Goal: Information Seeking & Learning: Learn about a topic

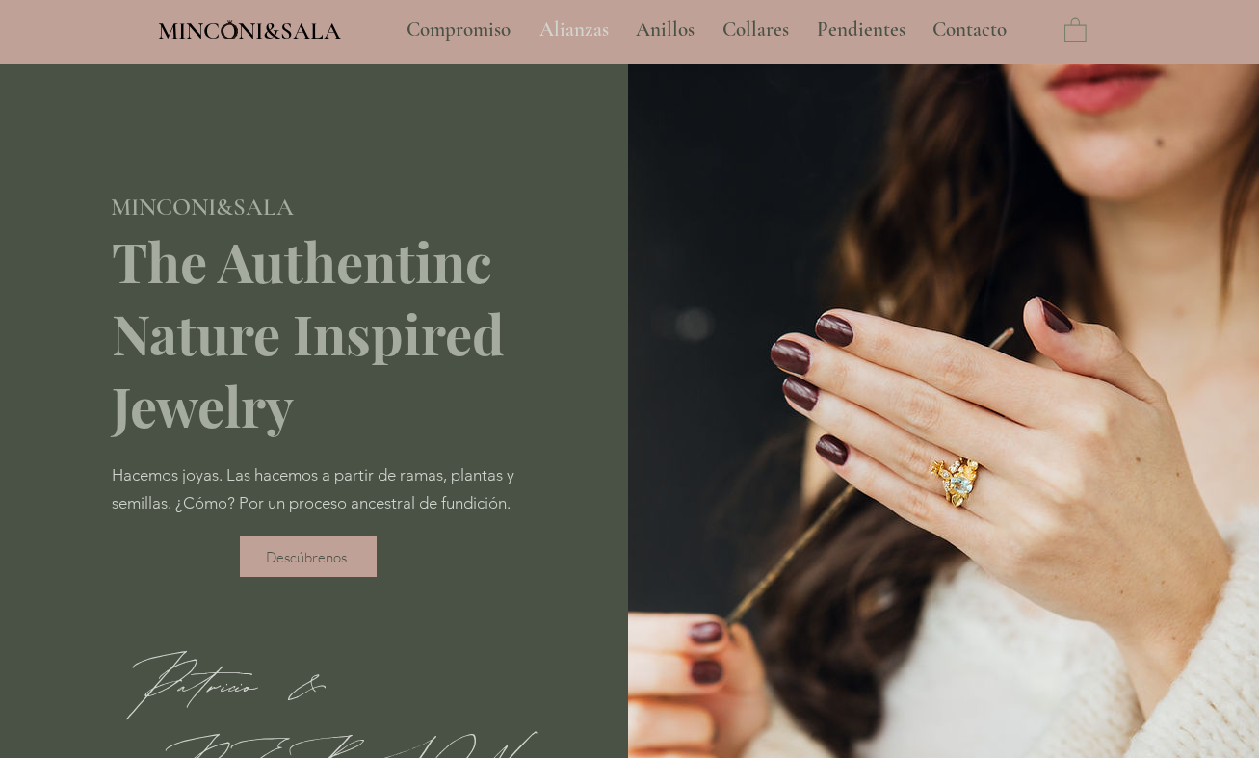
click at [582, 25] on p "Alianzas" at bounding box center [574, 30] width 89 height 48
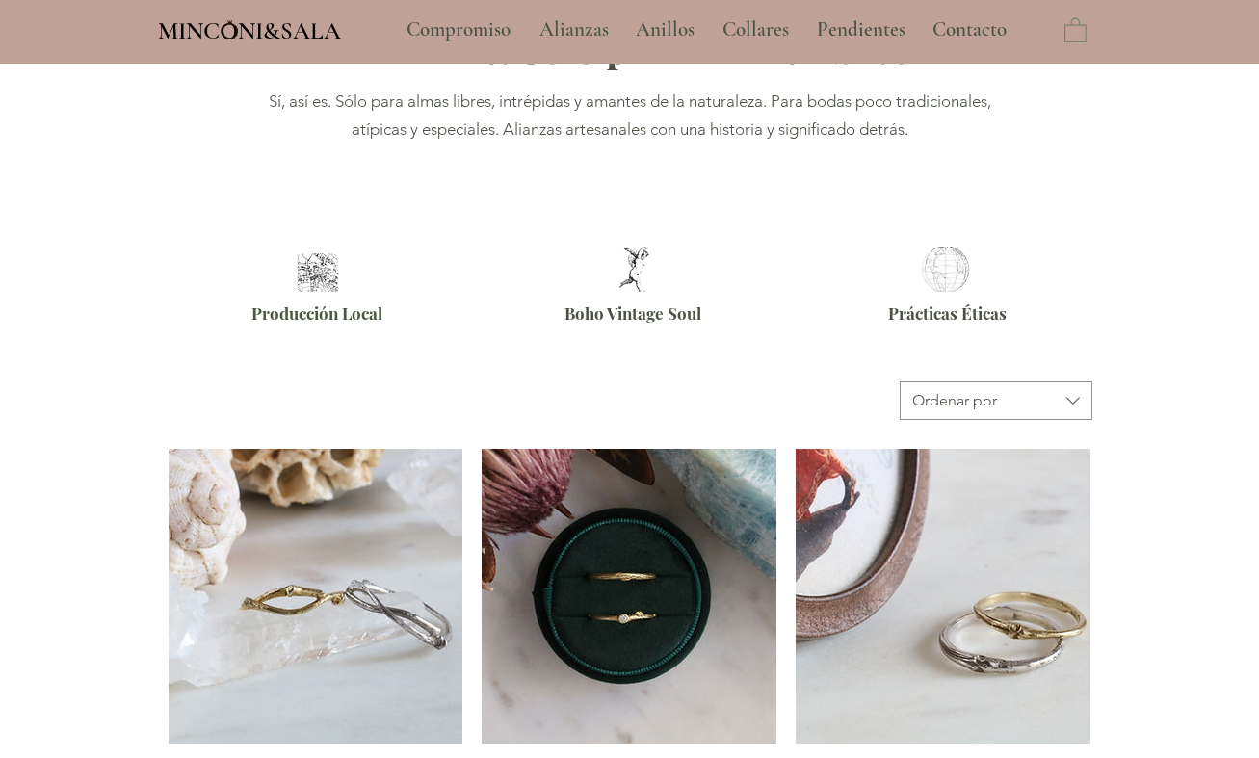
scroll to position [963, 0]
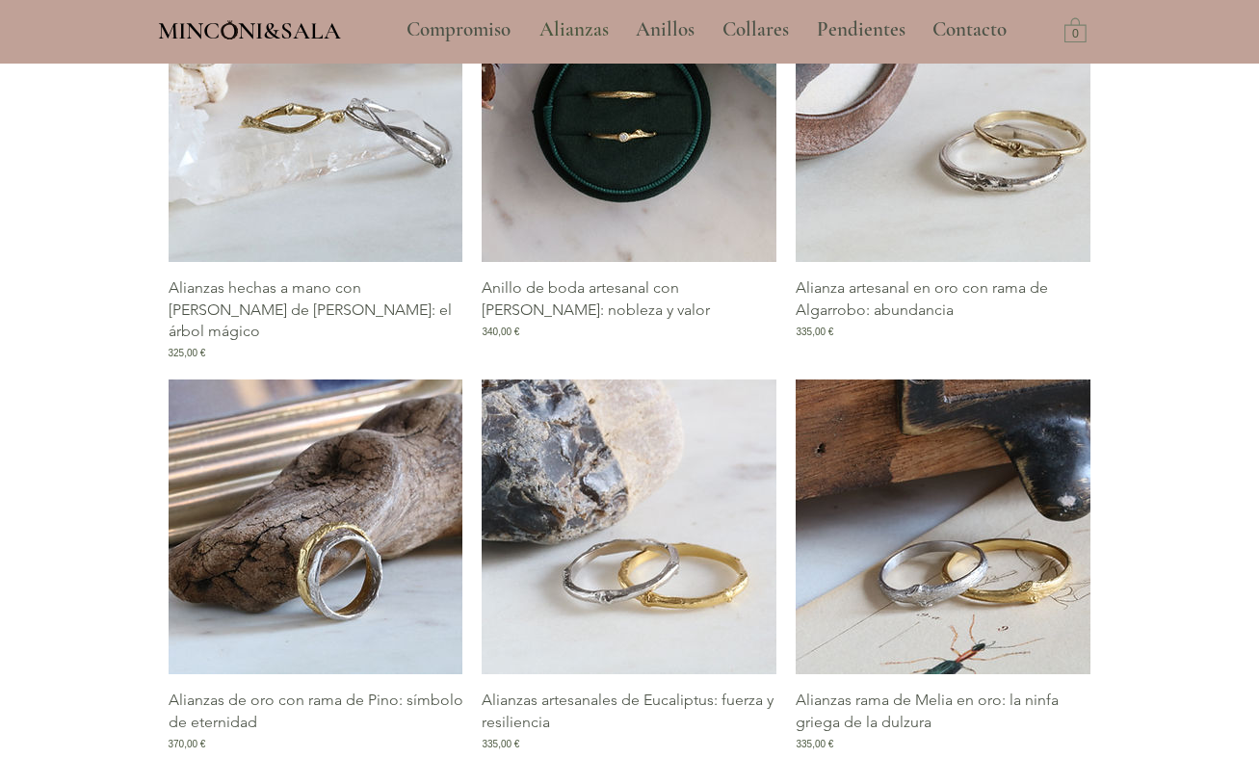
type input "**********"
select select "**********"
click at [270, 314] on p "Alianzas hechas a mano con [PERSON_NAME] de [PERSON_NAME]: el árbol mágico" at bounding box center [316, 309] width 295 height 65
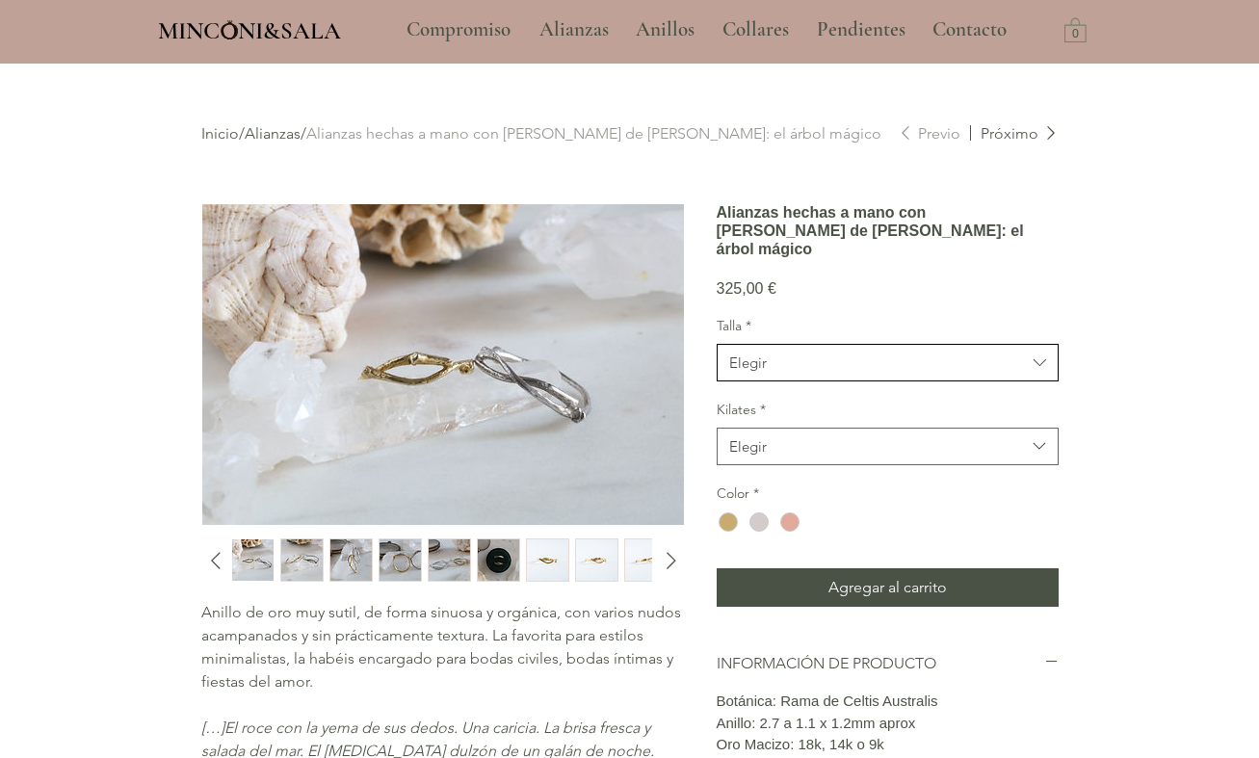
click at [809, 373] on span "Elegir" at bounding box center [877, 363] width 297 height 20
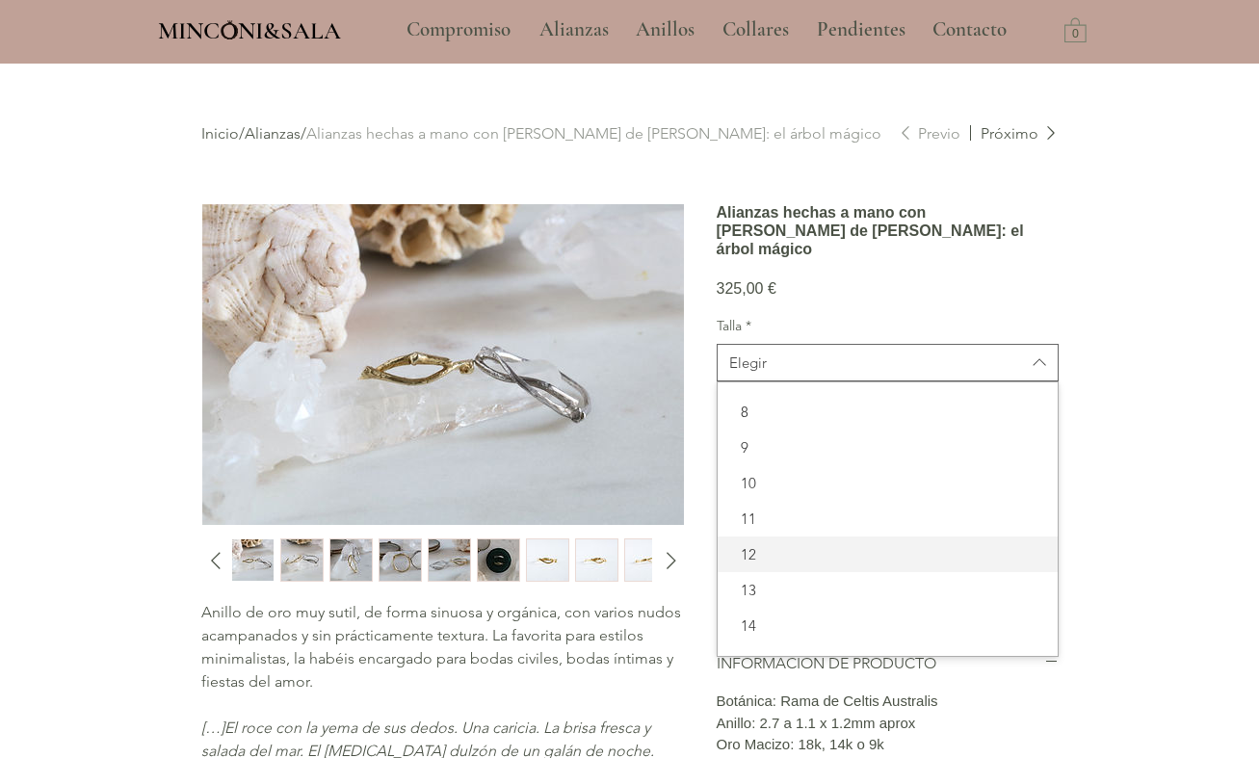
drag, startPoint x: 757, startPoint y: 592, endPoint x: 963, endPoint y: 503, distance: 224.8
click at [756, 564] on span "12" at bounding box center [887, 554] width 317 height 20
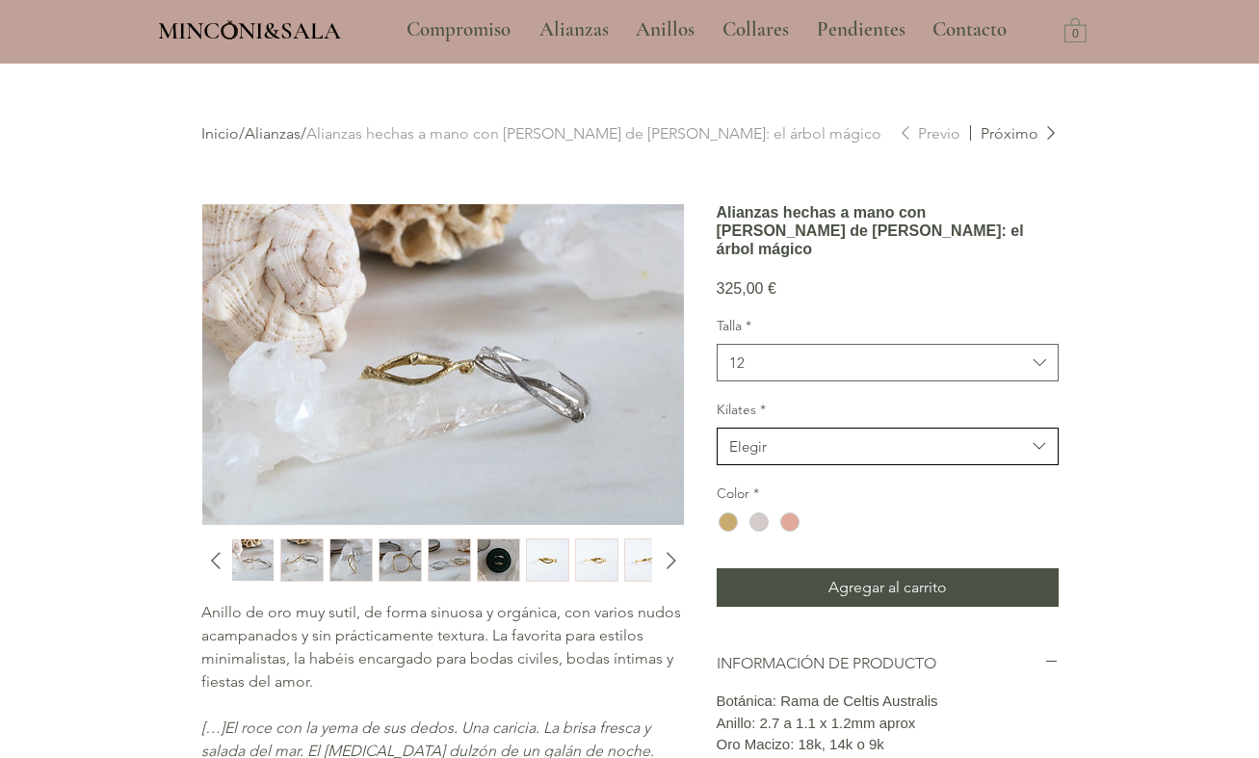
click at [949, 457] on span "Elegir" at bounding box center [877, 446] width 297 height 20
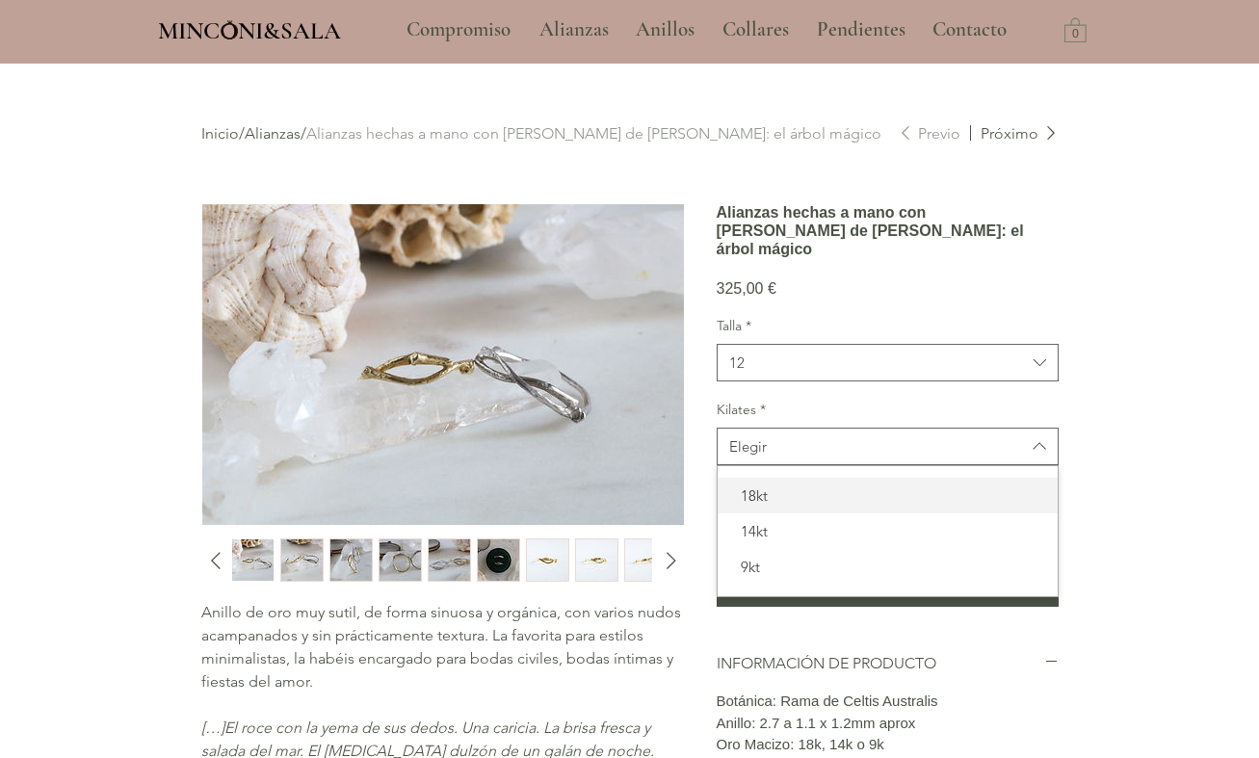
drag, startPoint x: 815, startPoint y: 539, endPoint x: 1184, endPoint y: 545, distance: 369.0
click at [814, 506] on span "18kt" at bounding box center [887, 495] width 317 height 20
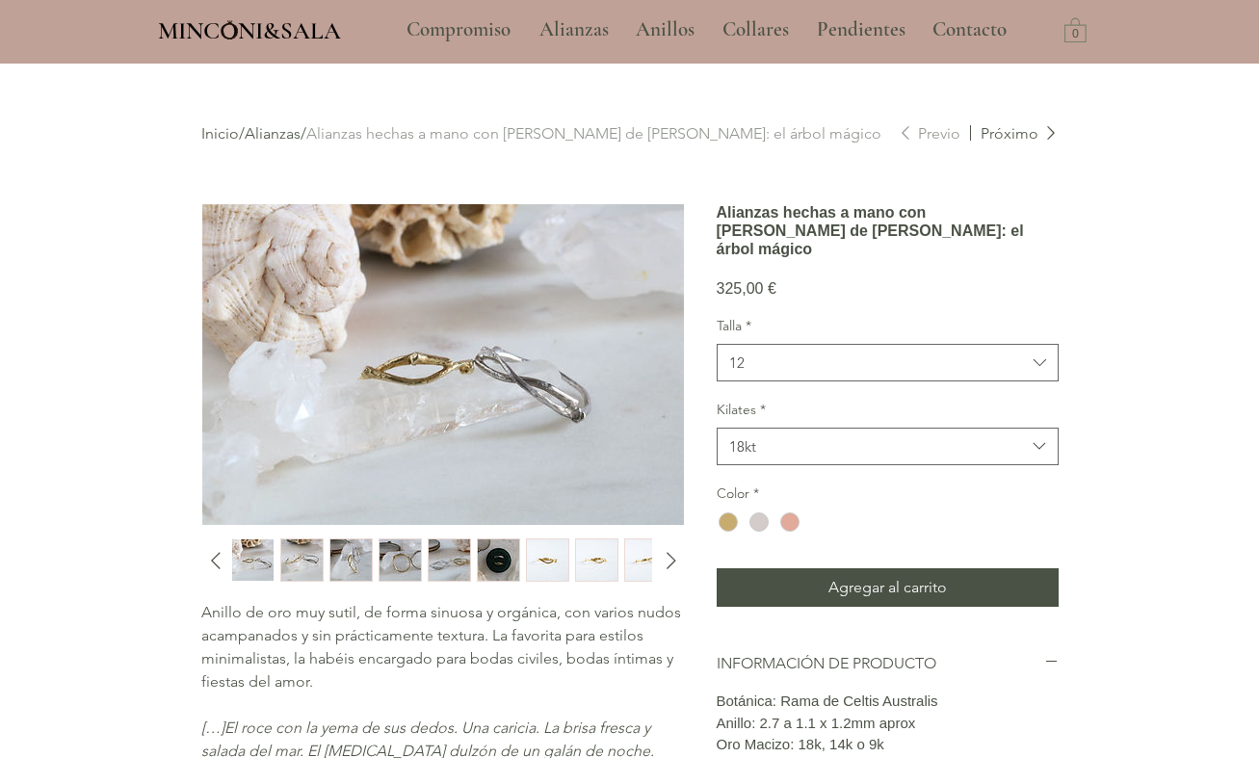
click at [1183, 525] on div "main content" at bounding box center [629, 553] width 1259 height 978
click at [733, 532] on div "main content" at bounding box center [728, 521] width 19 height 19
click at [352, 566] on img "3 / 15" at bounding box center [350, 559] width 41 height 41
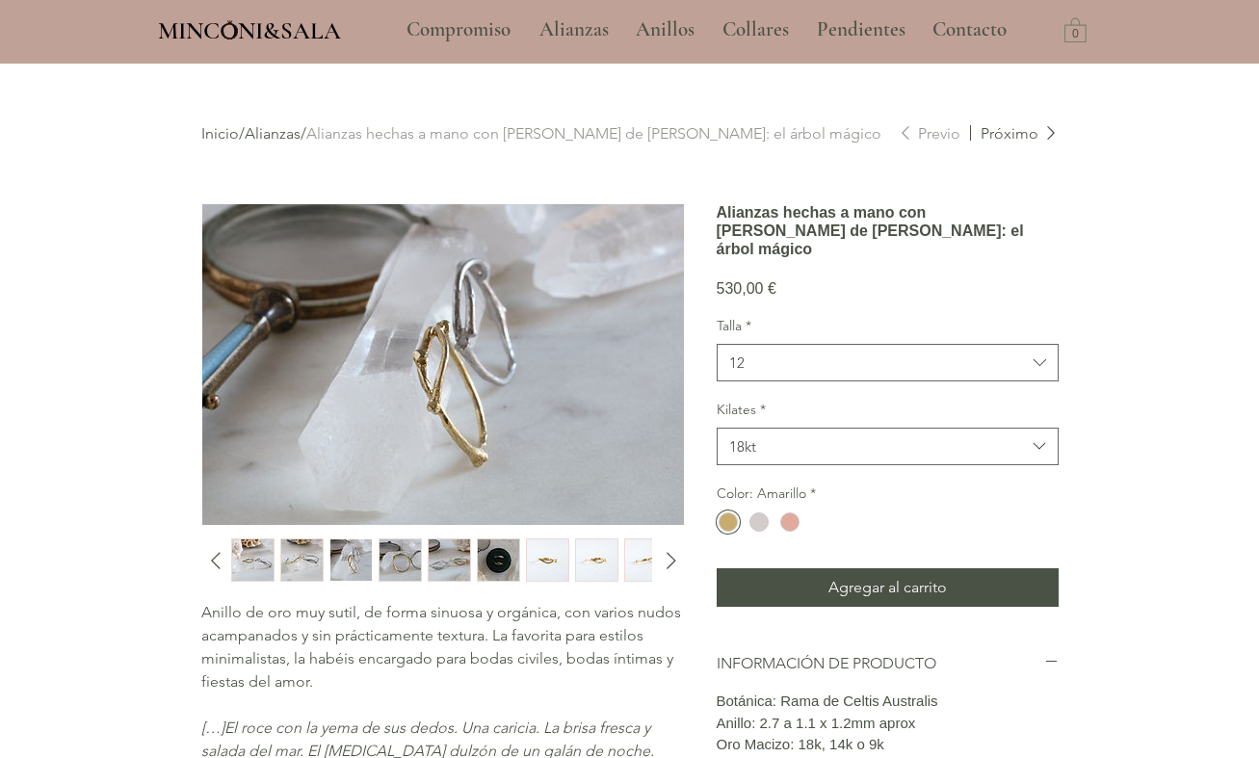
click at [272, 136] on link "Alianzas" at bounding box center [273, 133] width 56 height 18
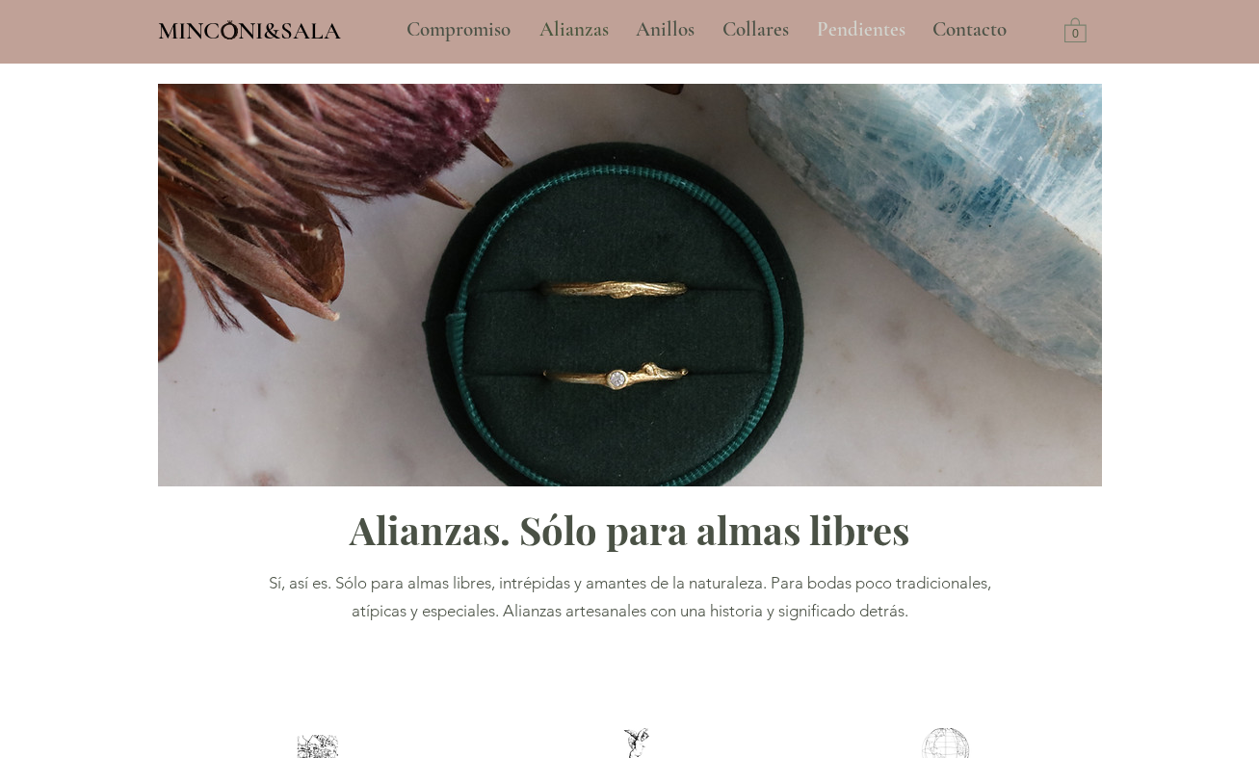
click at [888, 20] on p "Pendientes" at bounding box center [861, 30] width 108 height 48
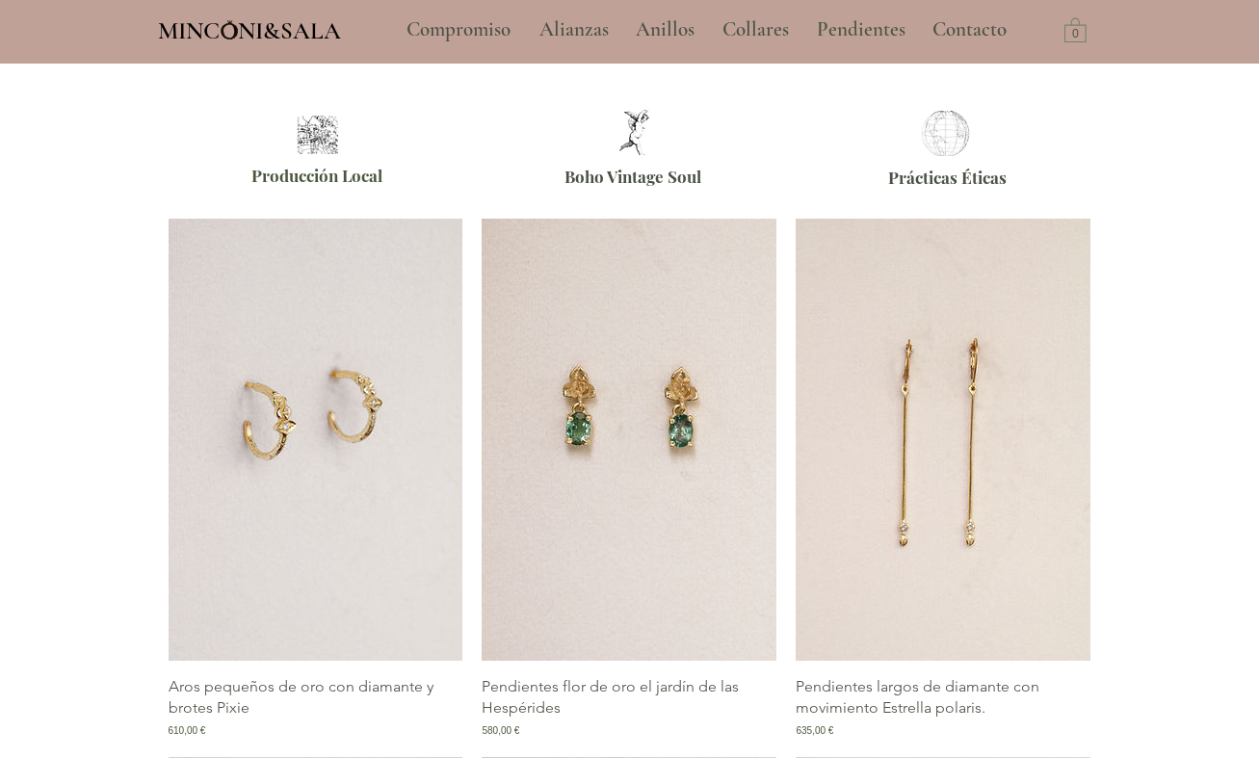
scroll to position [674, 0]
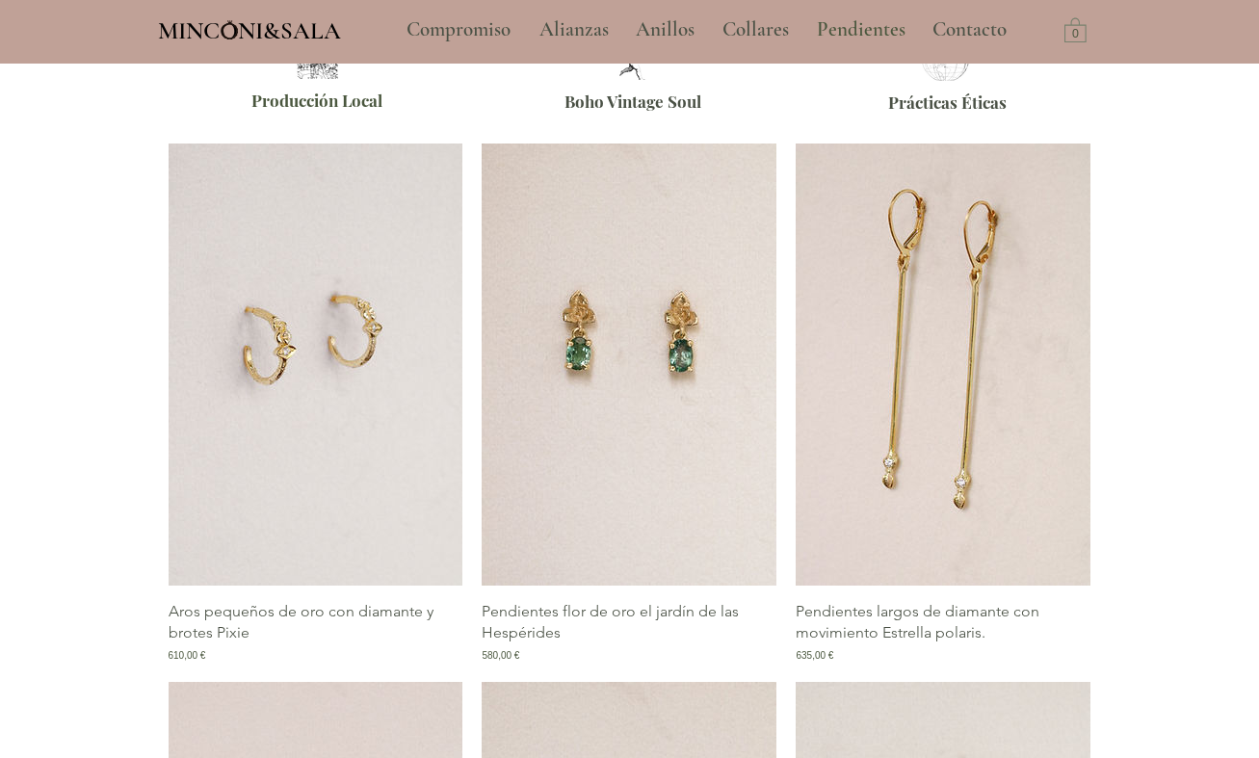
click at [933, 393] on img "Galería de Pendientes largos de diamante con movimiento Estrella polaris." at bounding box center [943, 365] width 295 height 442
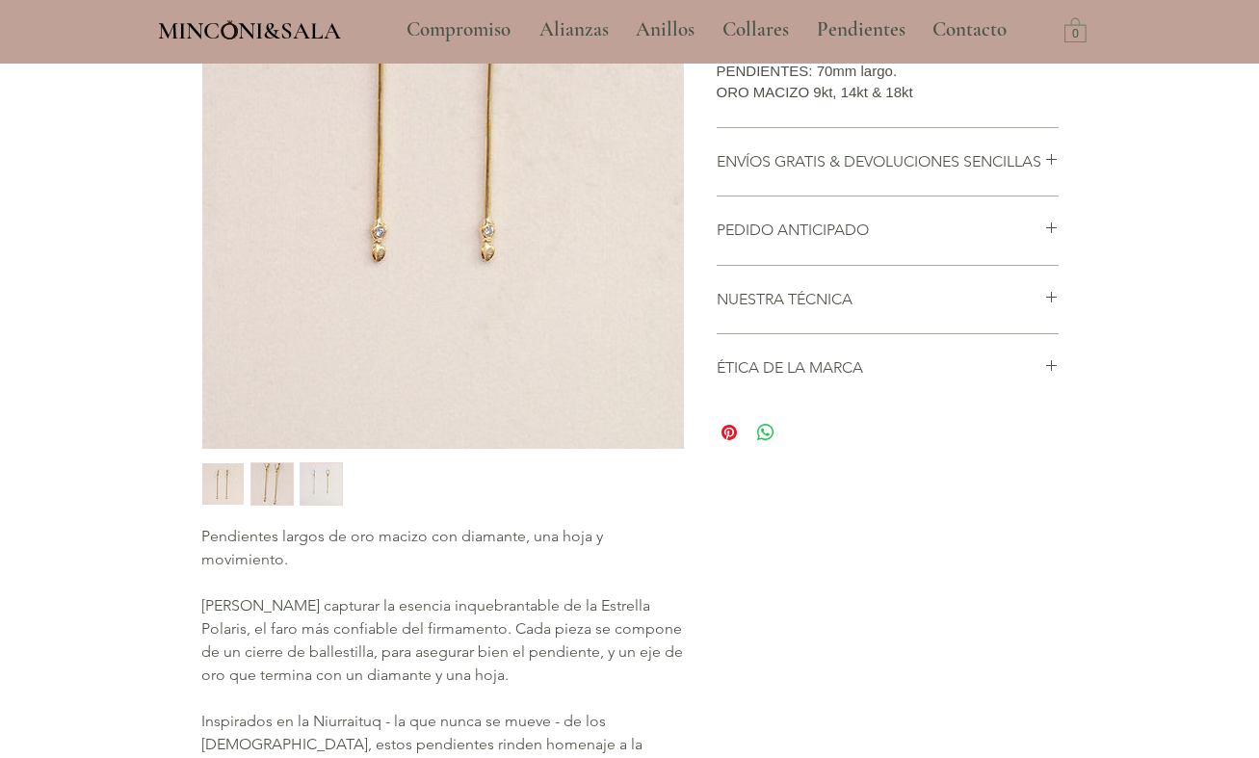
scroll to position [482, 0]
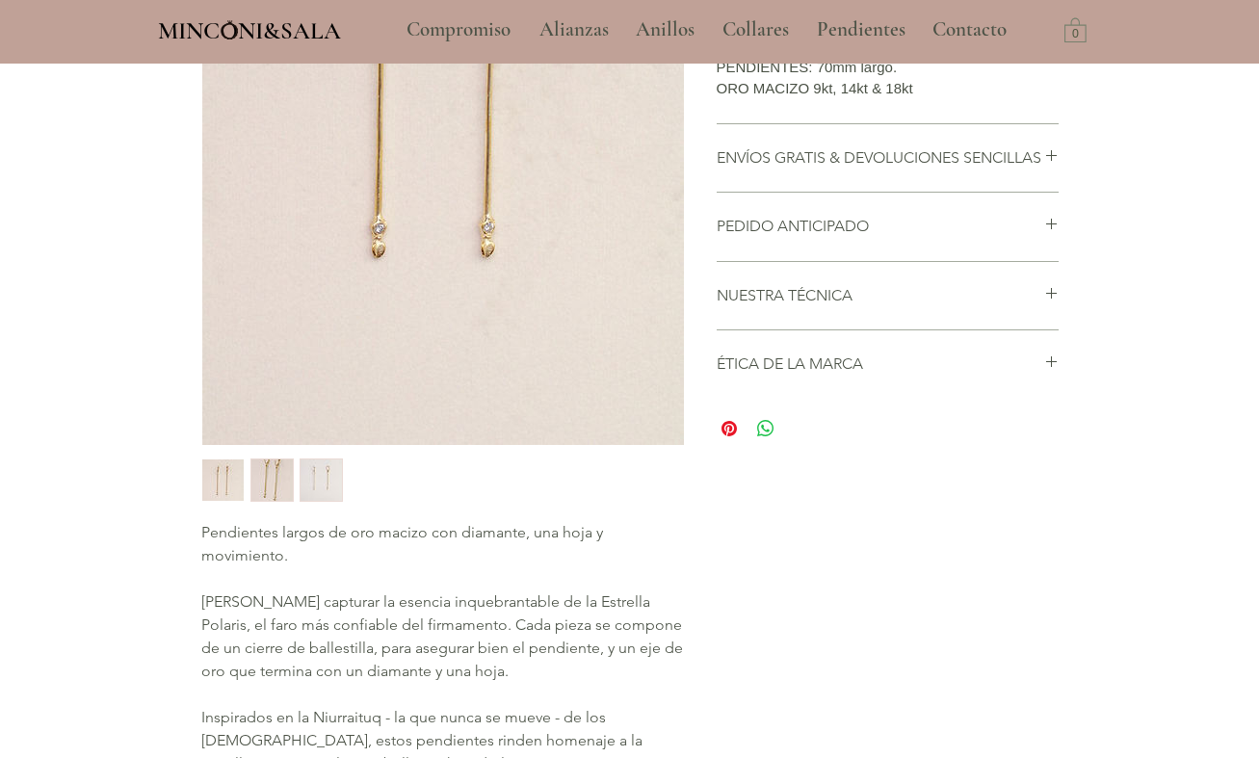
click at [269, 497] on img "2 / 3" at bounding box center [271, 479] width 41 height 41
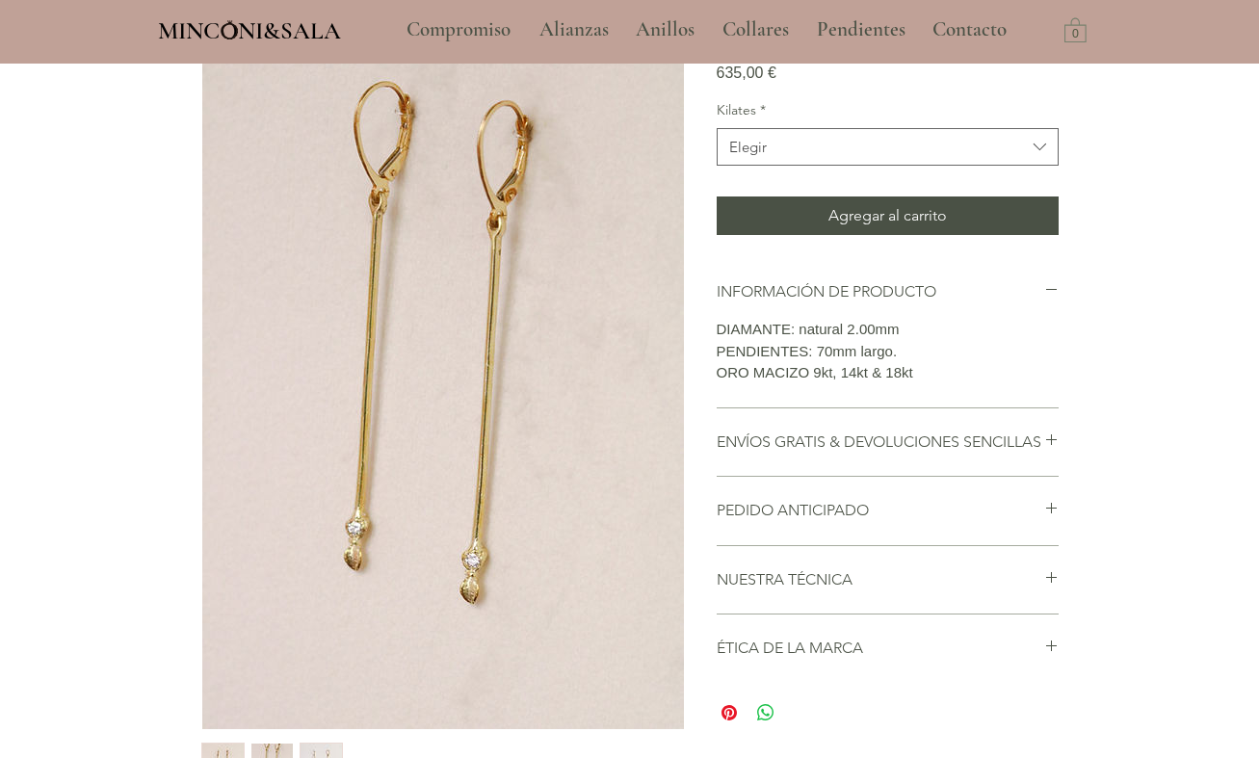
scroll to position [193, 0]
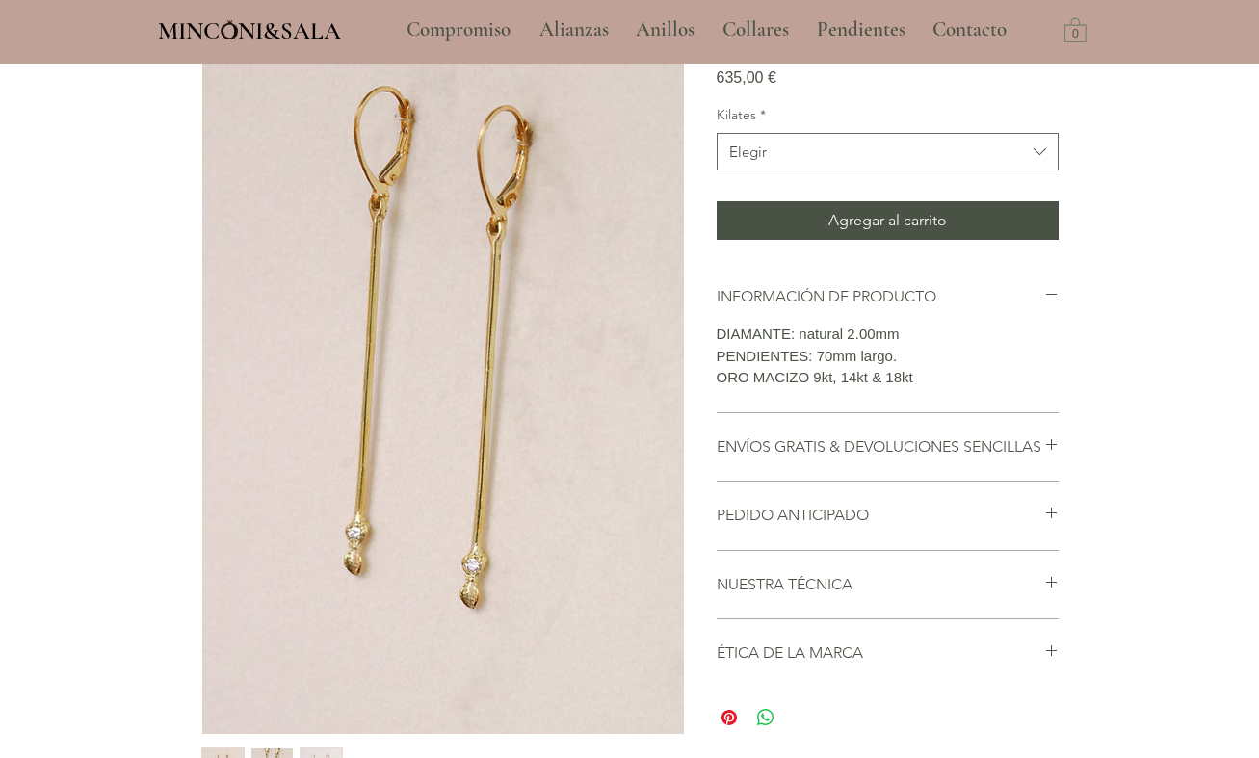
click at [463, 573] on img "main content" at bounding box center [443, 373] width 482 height 722
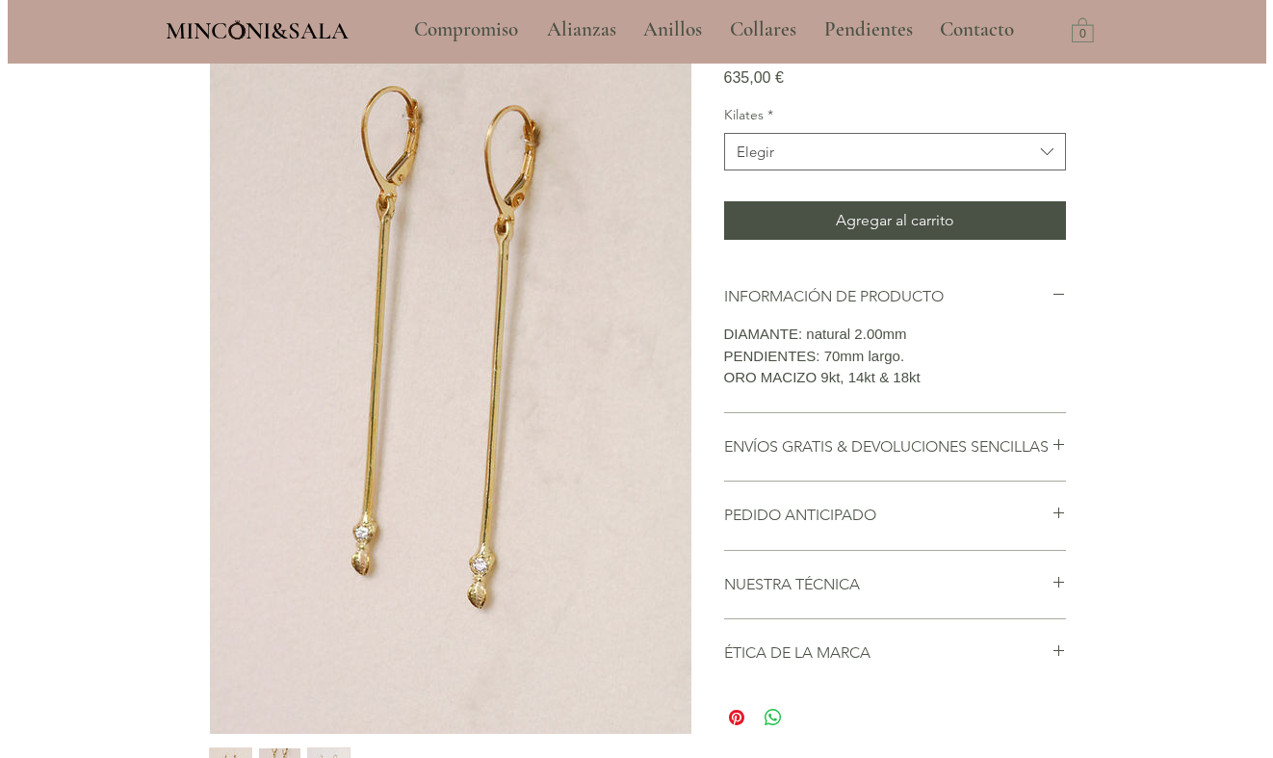
scroll to position [0, 0]
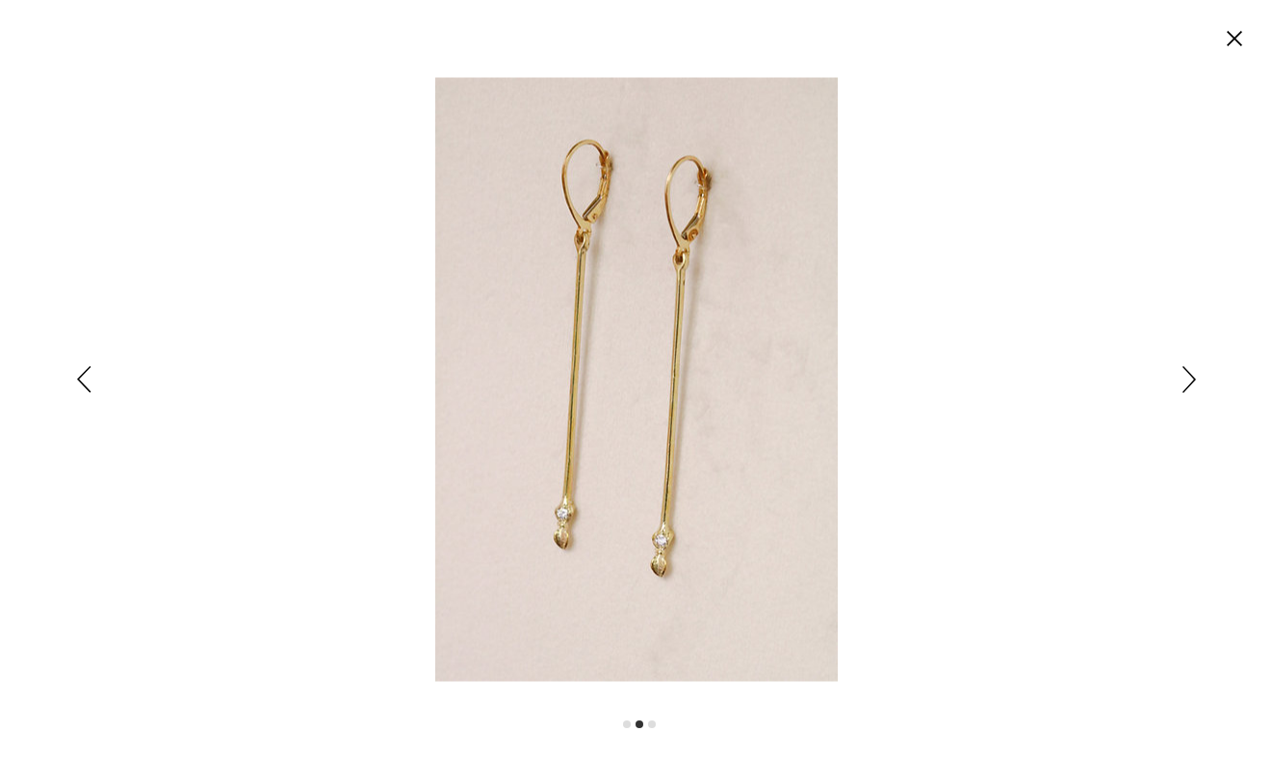
click at [644, 545] on img "Expanded image viewer" at bounding box center [636, 379] width 403 height 604
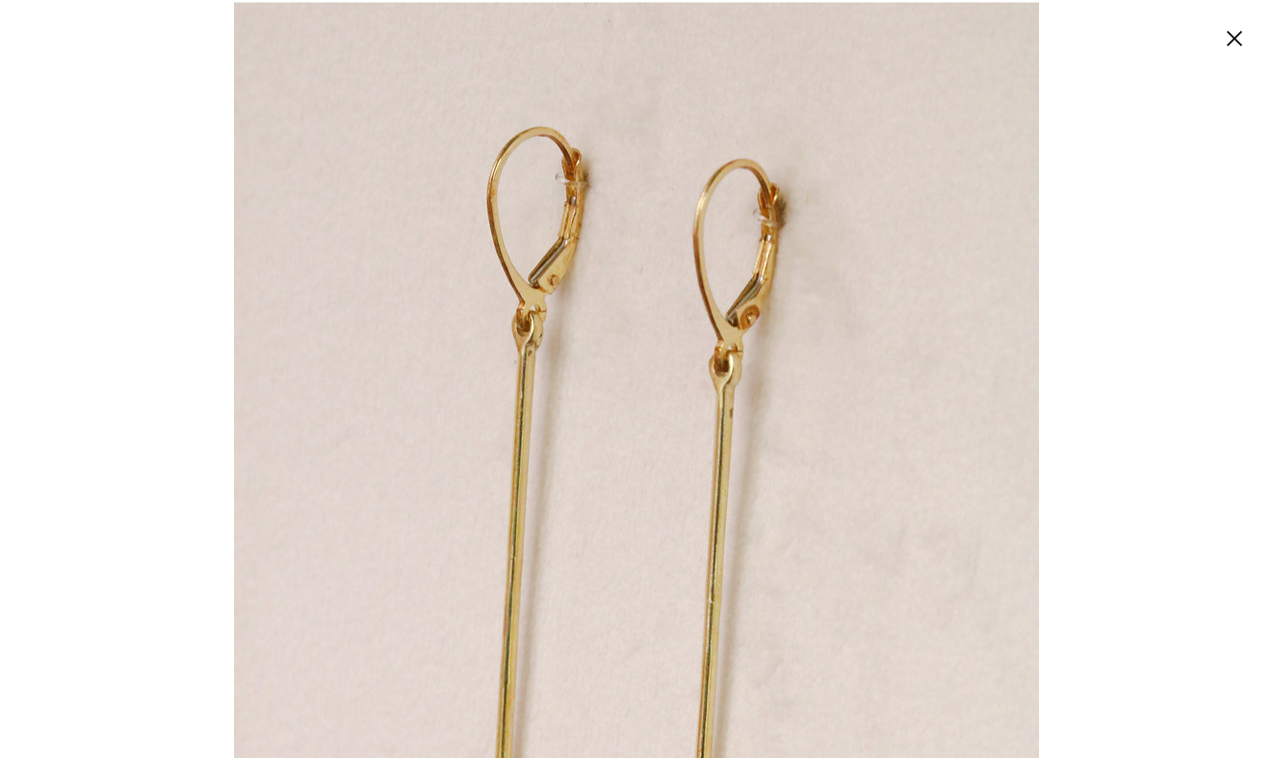
click at [671, 283] on img "Expanded image viewer" at bounding box center [636, 606] width 805 height 1208
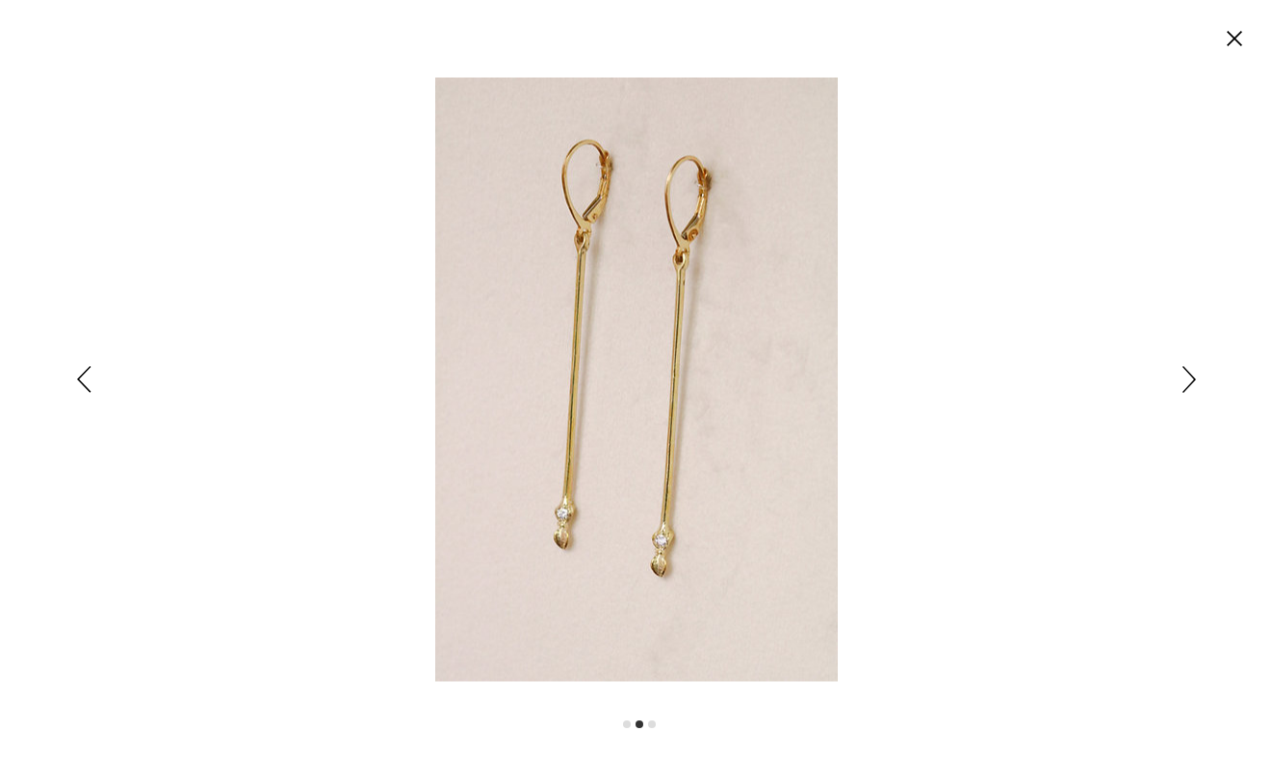
click at [1235, 30] on circle "Cerrar" at bounding box center [1234, 38] width 31 height 31
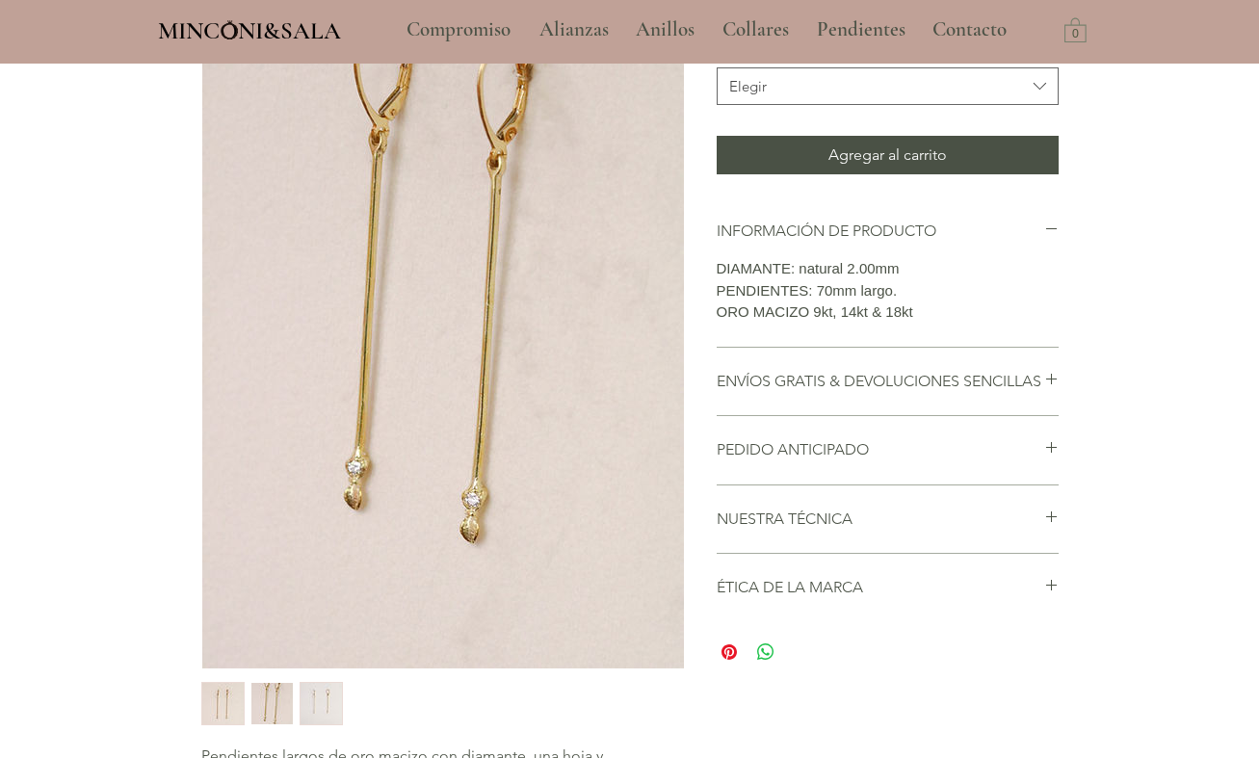
scroll to position [197, 0]
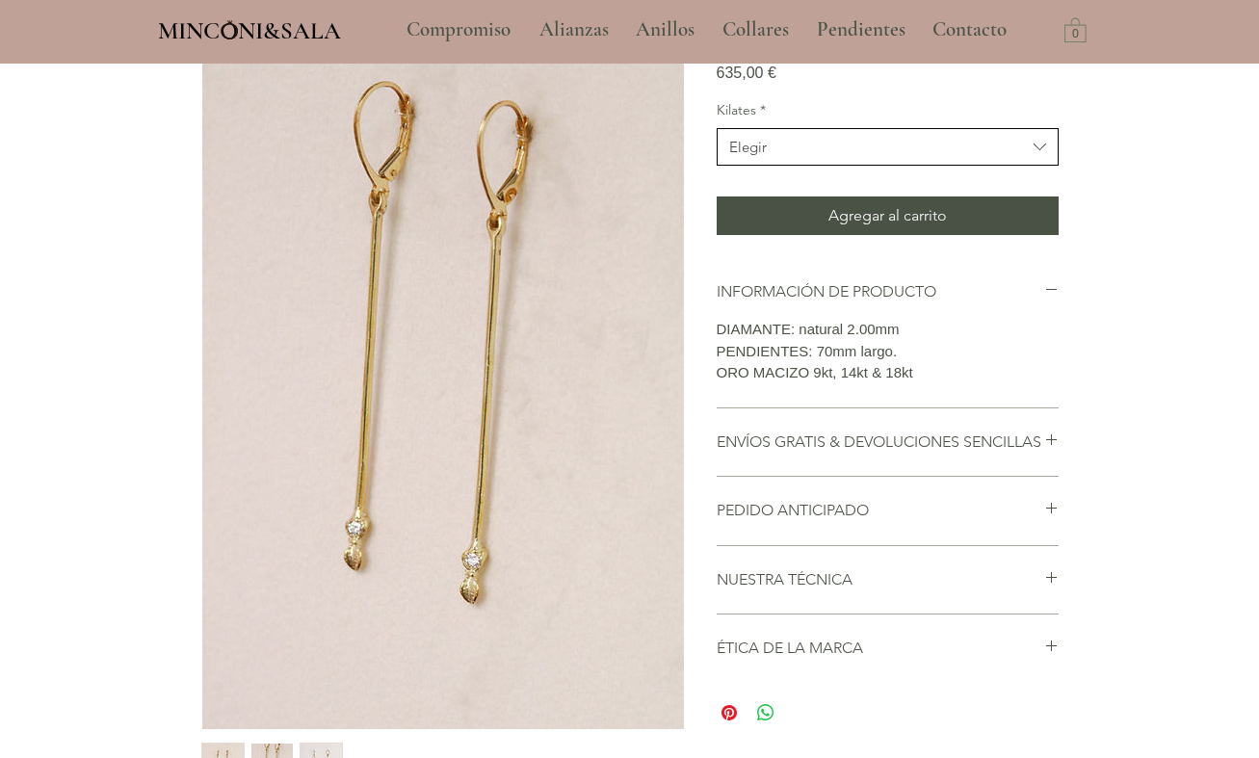
click at [867, 157] on span "Elegir" at bounding box center [877, 147] width 297 height 20
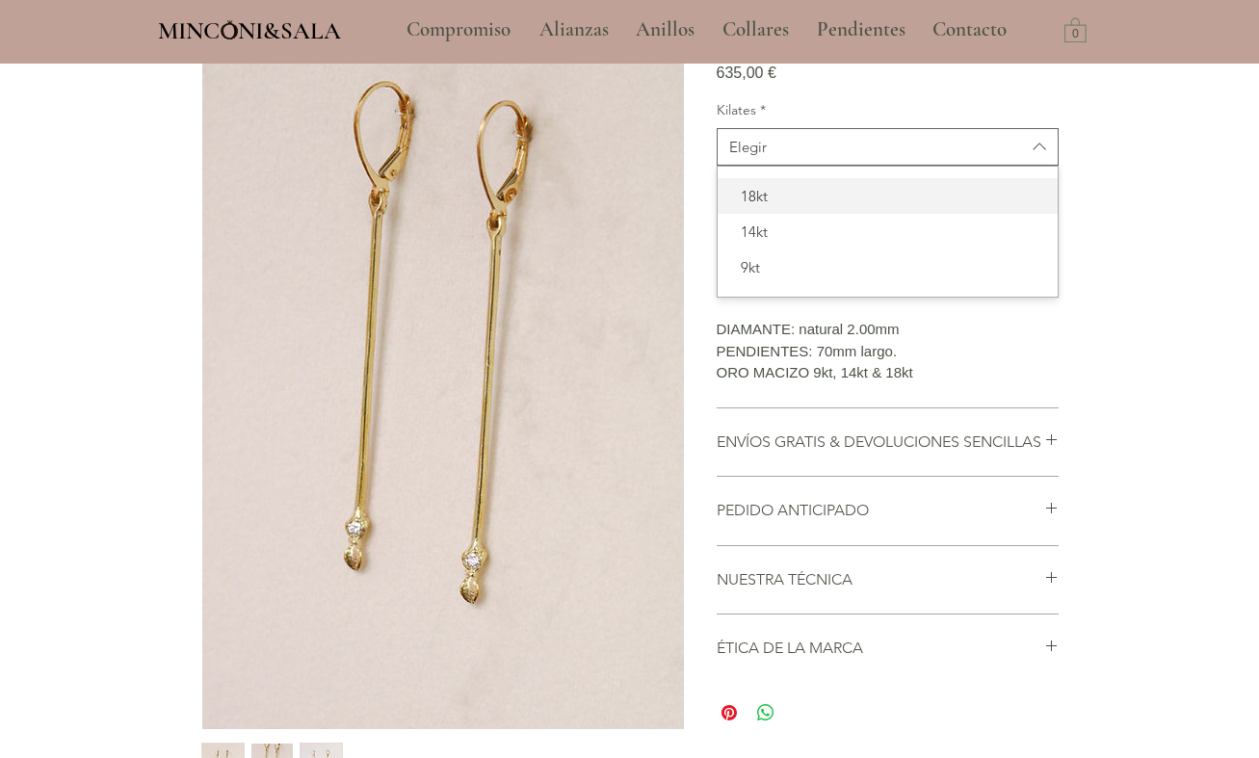
click at [795, 206] on span "18kt" at bounding box center [887, 196] width 317 height 20
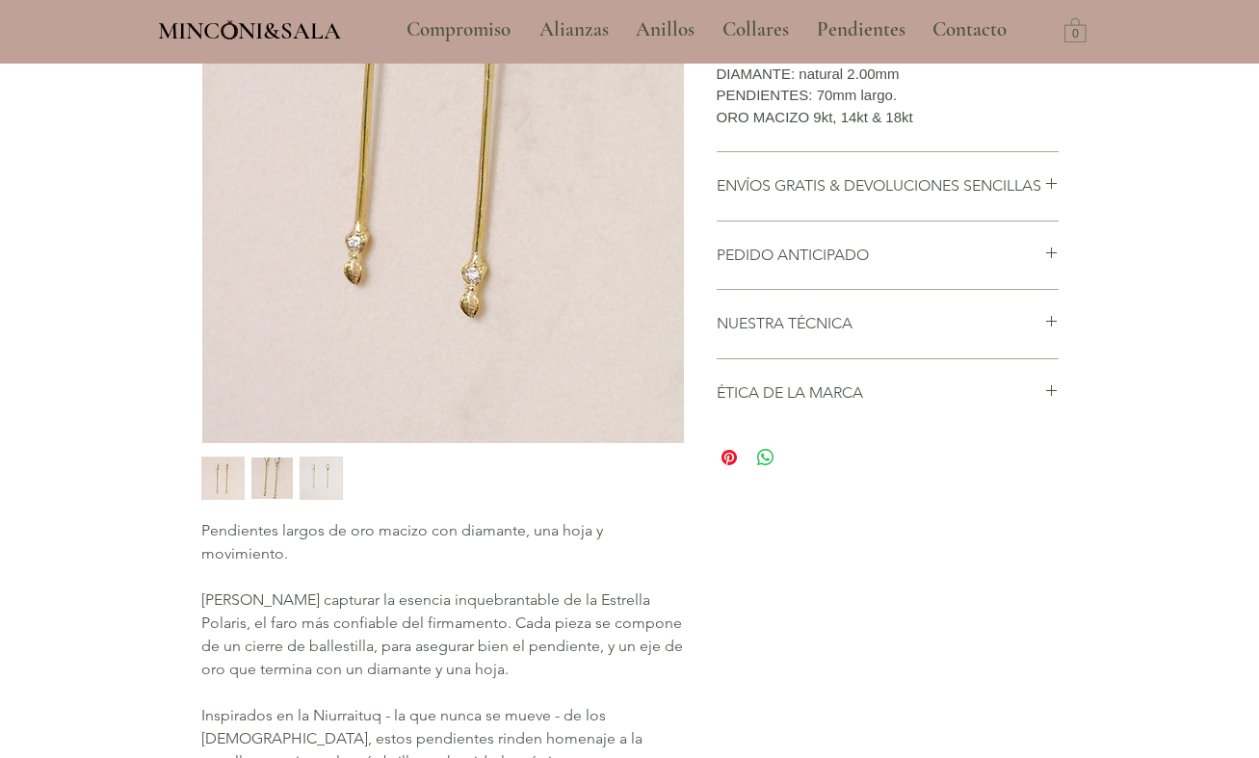
scroll to position [486, 0]
click at [1049, 331] on div "main content" at bounding box center [1051, 320] width 14 height 21
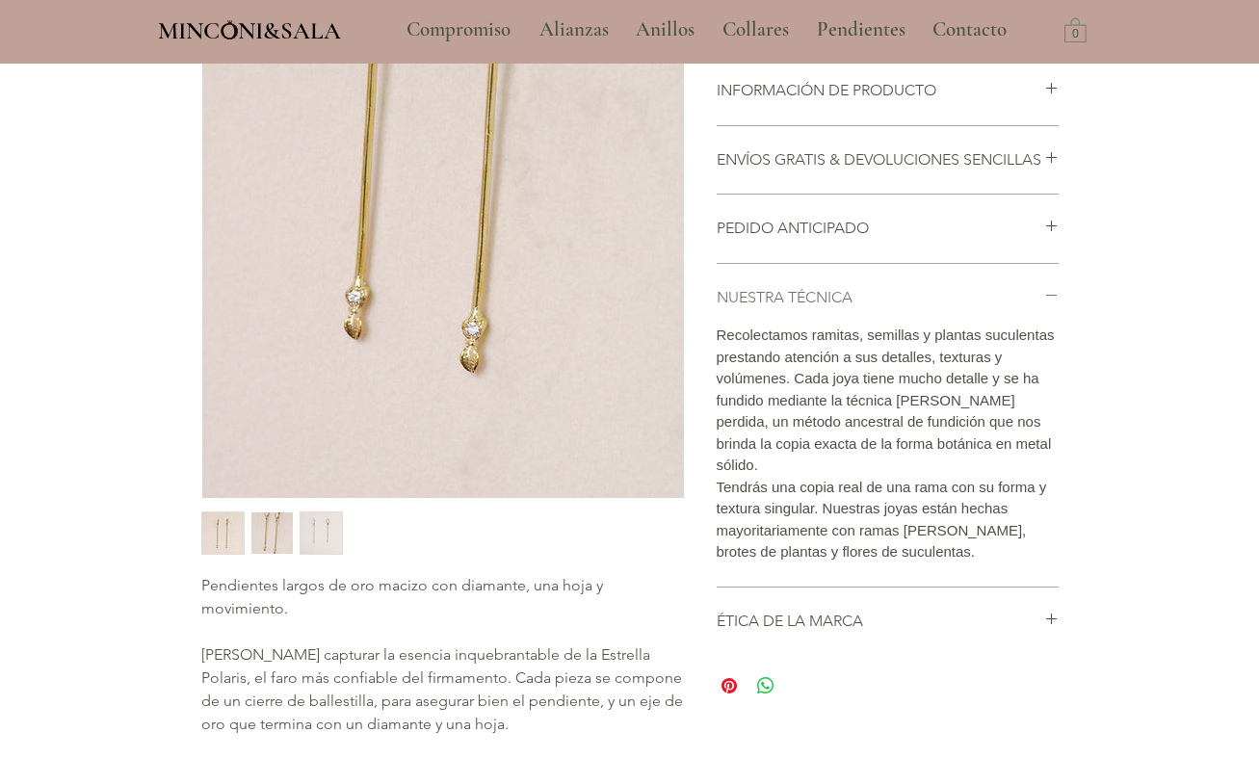
scroll to position [428, 0]
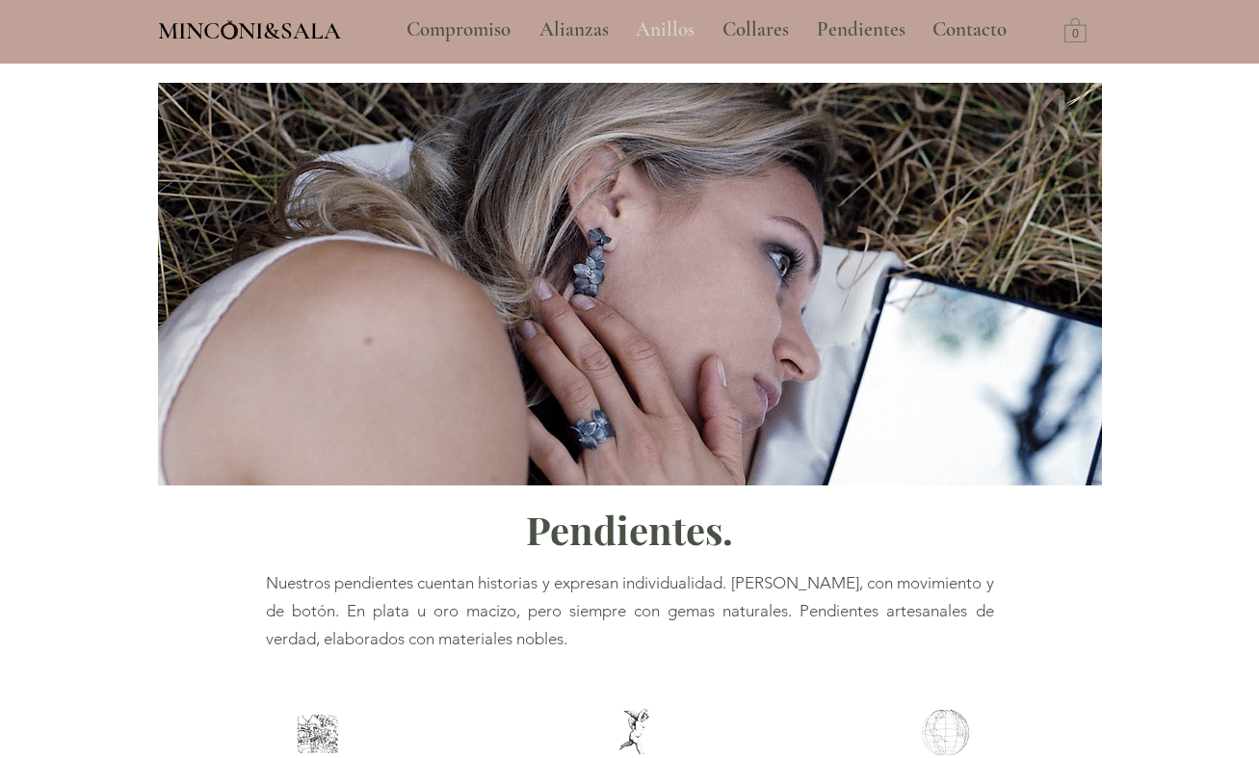
click at [658, 29] on p "Anillos" at bounding box center [665, 30] width 78 height 48
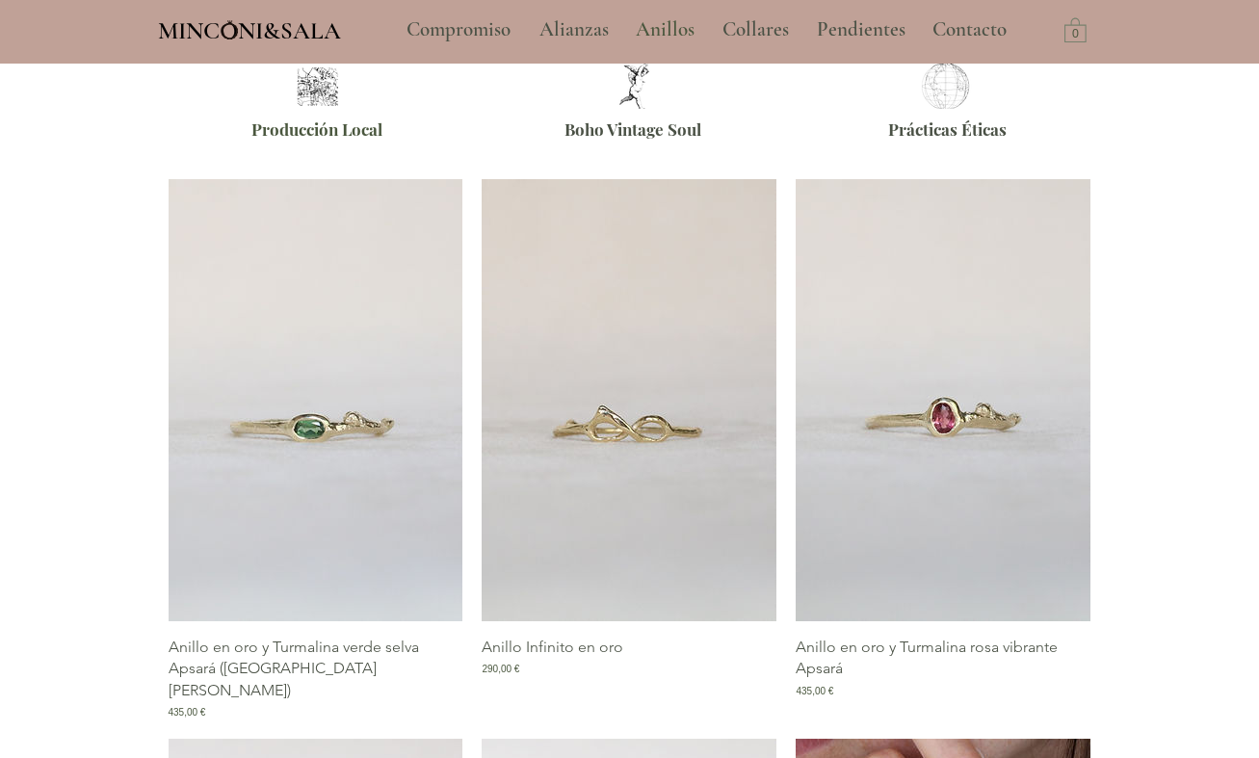
scroll to position [641, 0]
click at [248, 24] on span "MINCONI&SALA" at bounding box center [249, 30] width 183 height 29
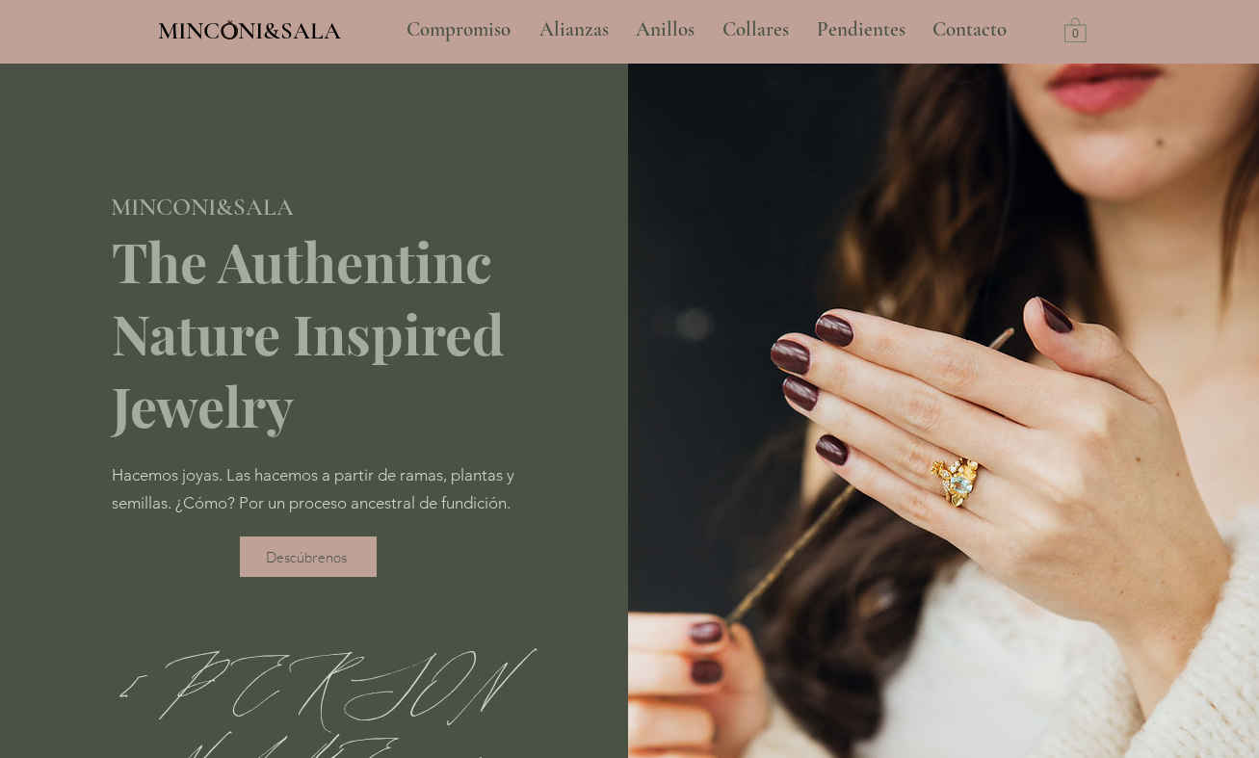
click at [309, 566] on span "Descúbrenos" at bounding box center [306, 557] width 81 height 18
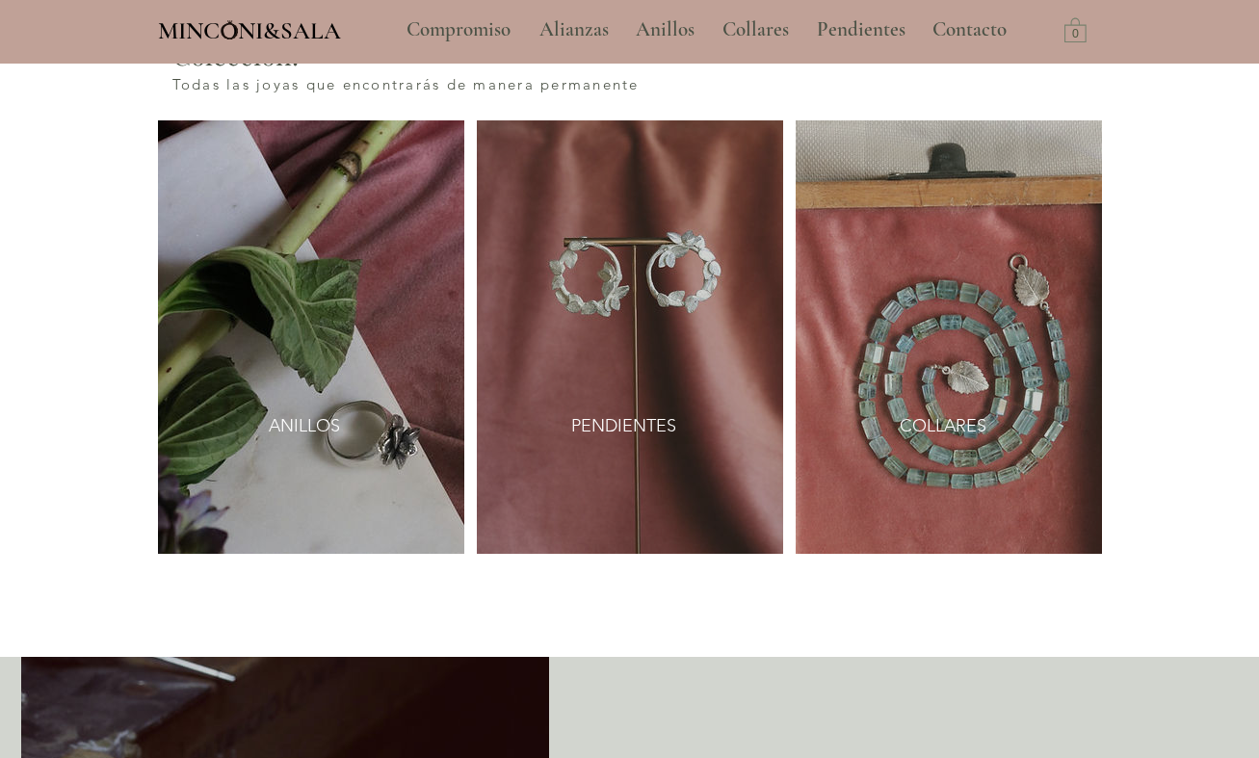
scroll to position [2293, 0]
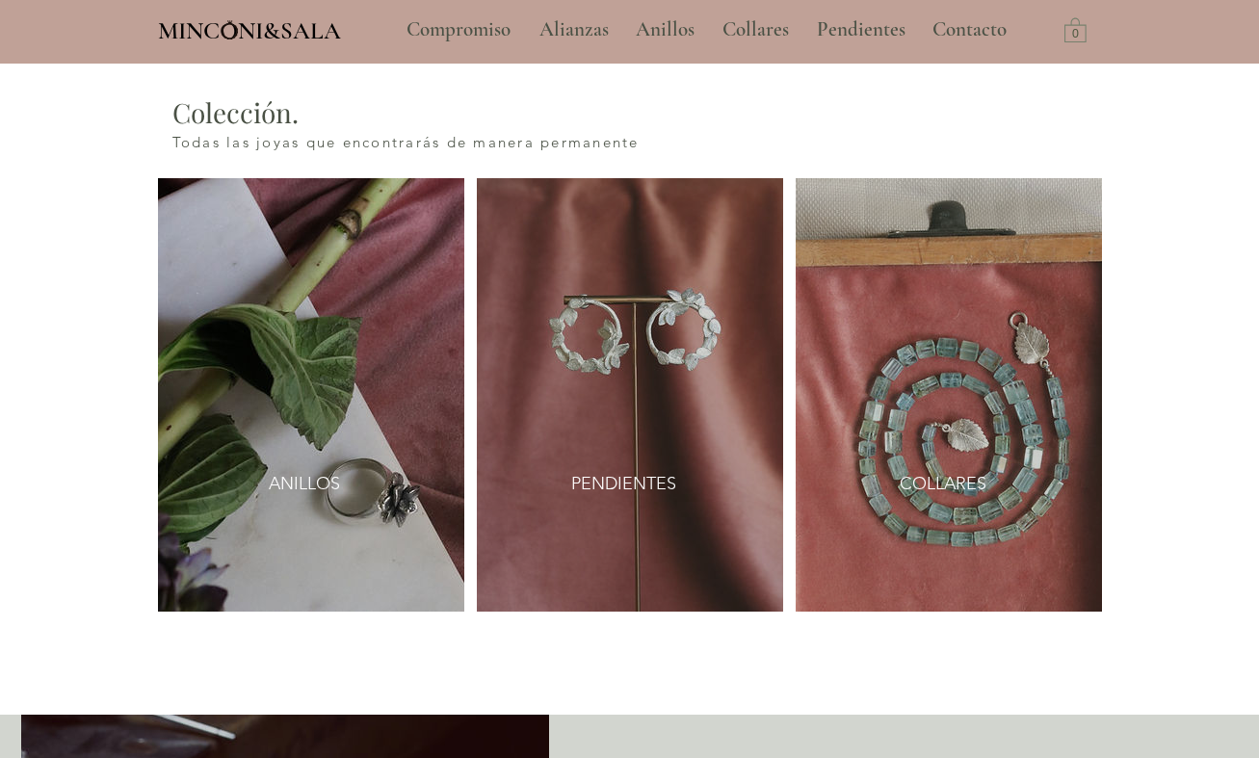
click at [378, 469] on img "main content" at bounding box center [311, 394] width 306 height 433
click at [297, 462] on link "ANILLOS" at bounding box center [305, 483] width 118 height 43
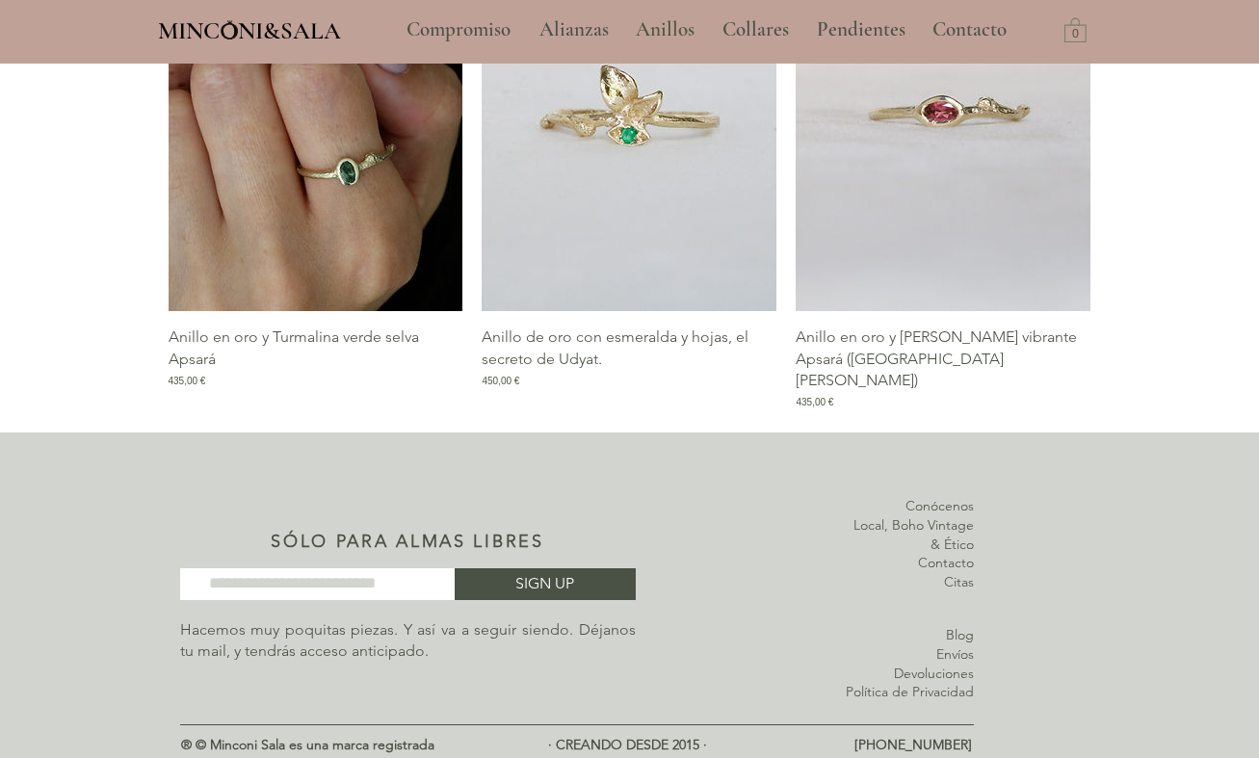
scroll to position [2567, 0]
click at [749, 32] on p "Collares" at bounding box center [756, 30] width 86 height 48
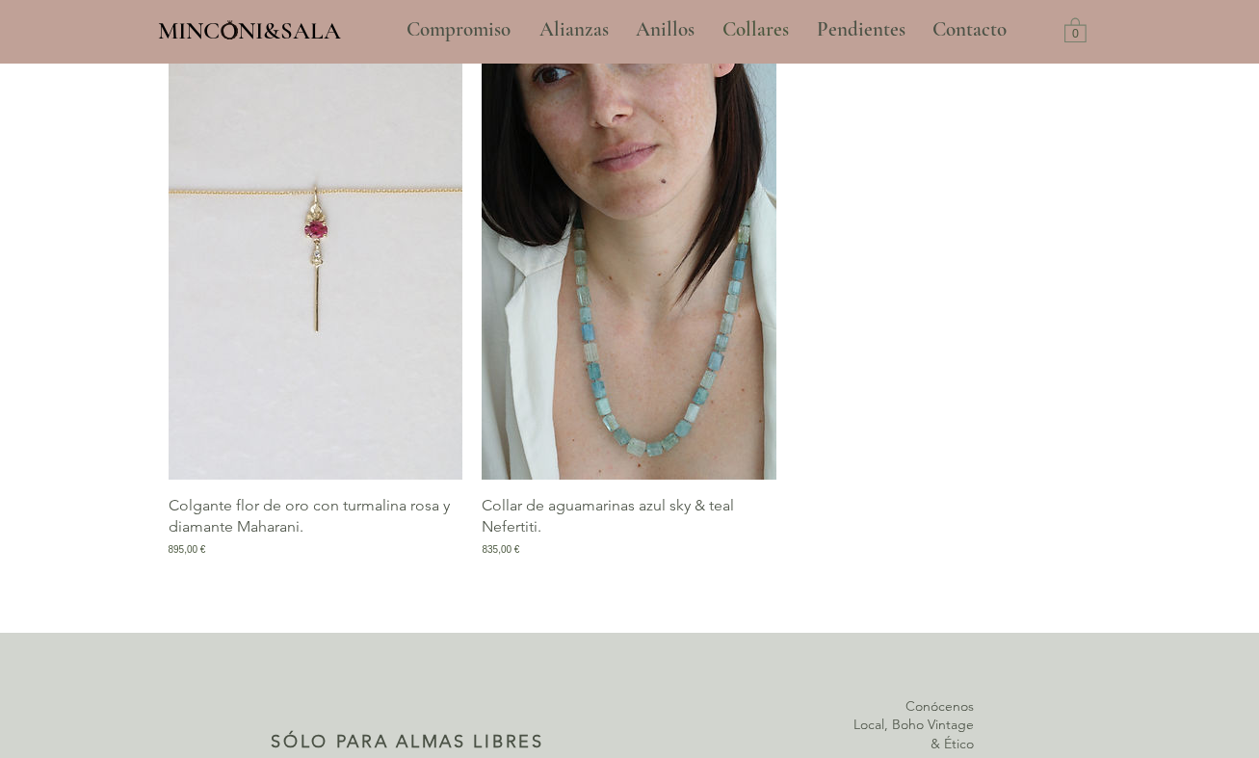
scroll to position [3468, 0]
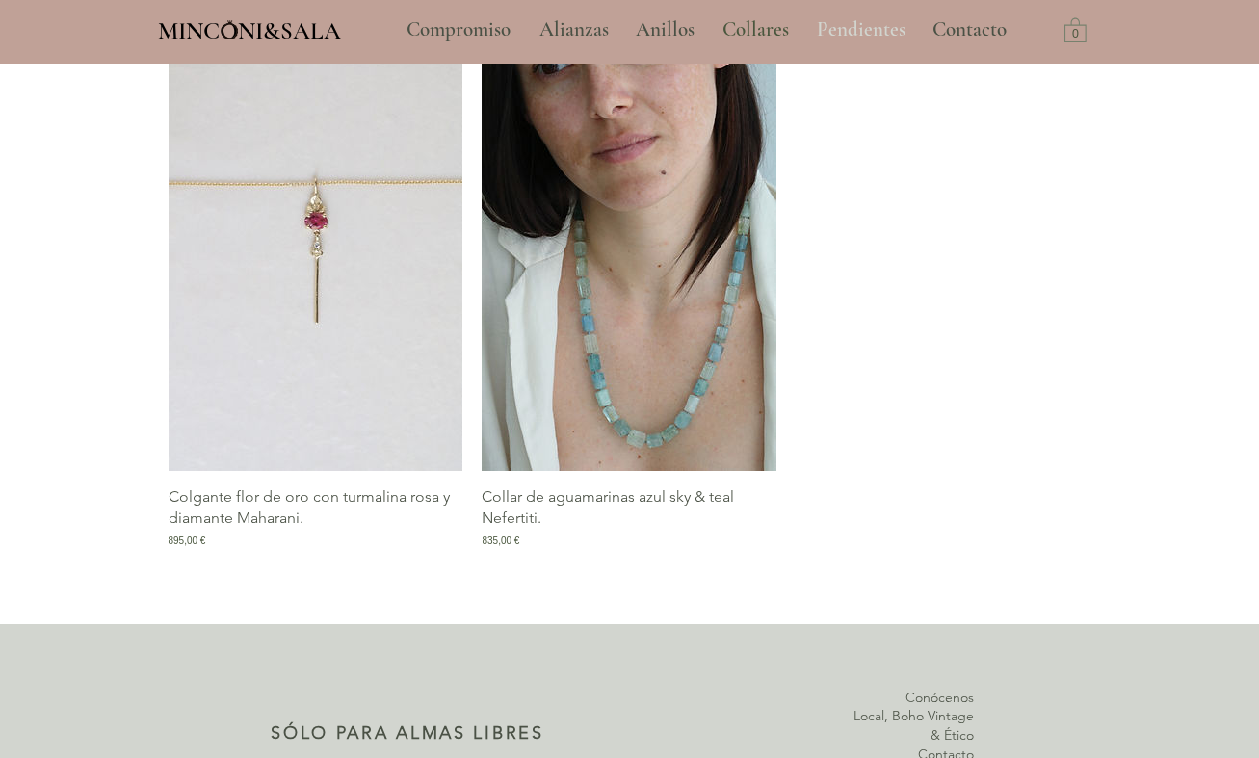
click at [872, 32] on p "Pendientes" at bounding box center [861, 30] width 108 height 48
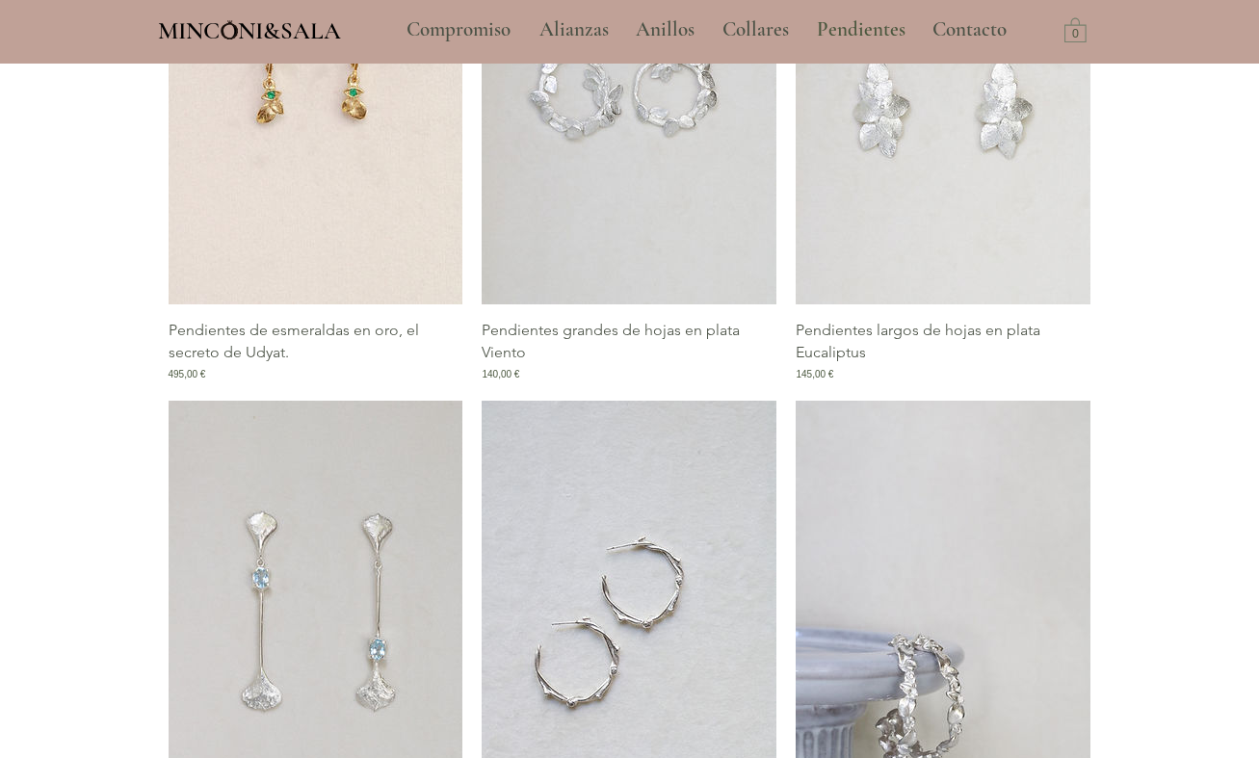
scroll to position [1926, 0]
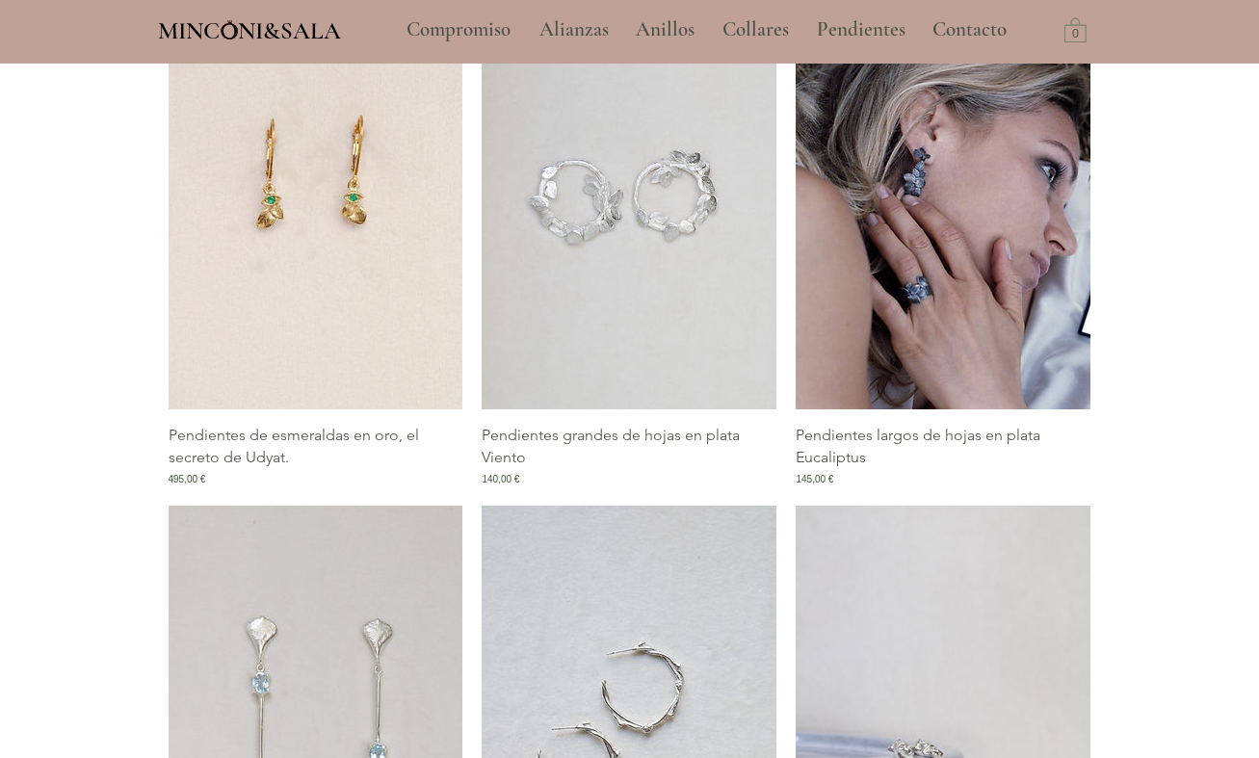
click at [972, 238] on img "Galería de Pendientes largos de hojas en plata Eucaliptus" at bounding box center [943, 188] width 295 height 442
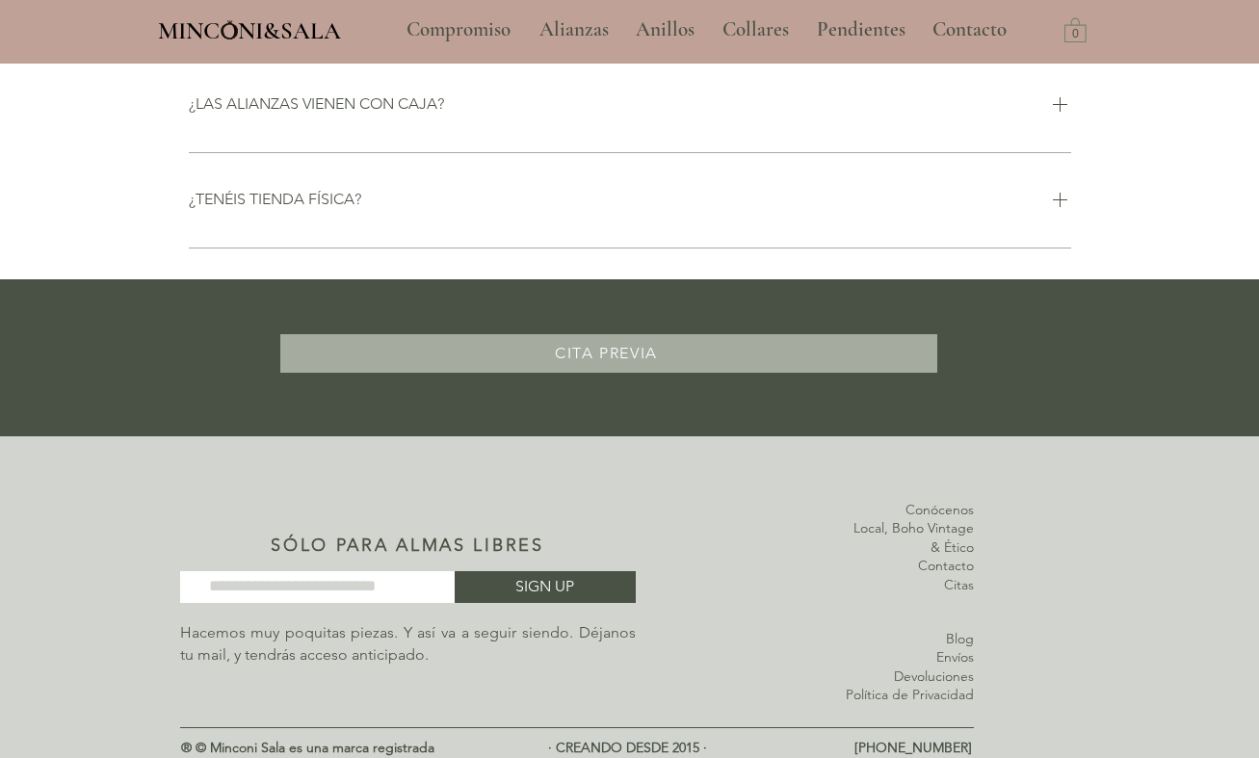
scroll to position [2196, 0]
